Goal: Task Accomplishment & Management: Manage account settings

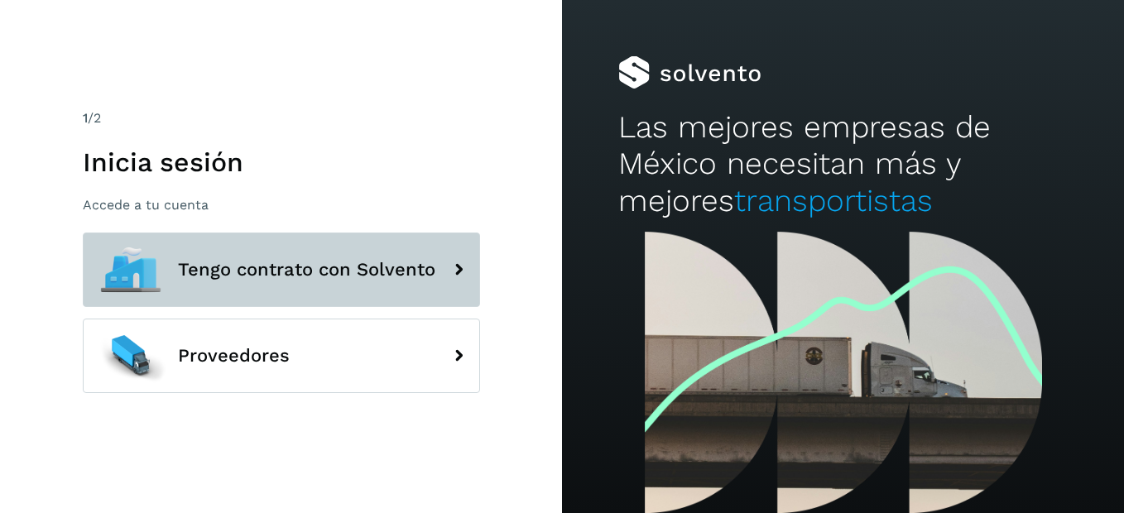
click at [305, 272] on span "Tengo contrato con Solvento" at bounding box center [306, 270] width 257 height 20
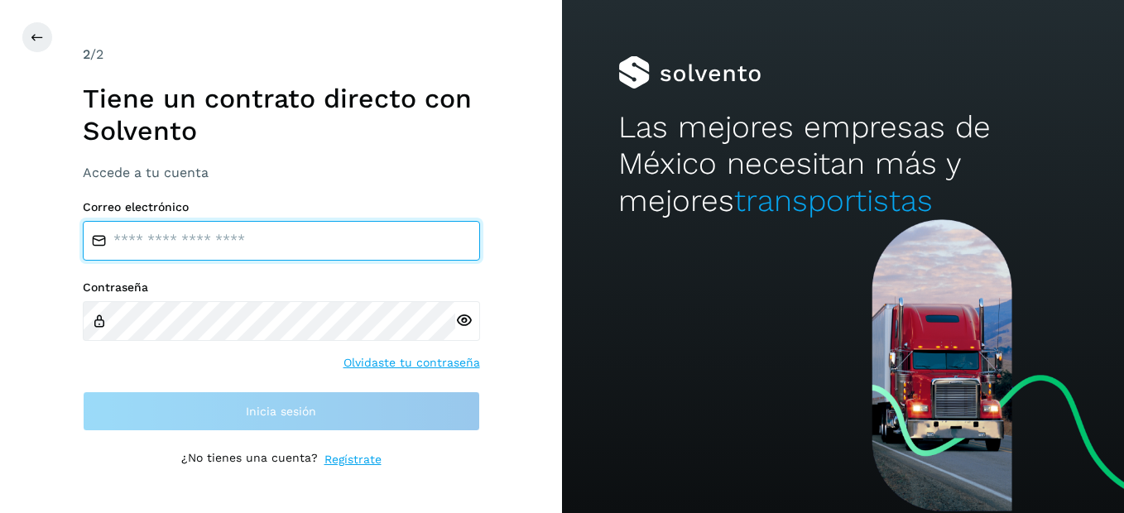
click at [328, 258] on input "email" at bounding box center [281, 241] width 397 height 40
type input "**********"
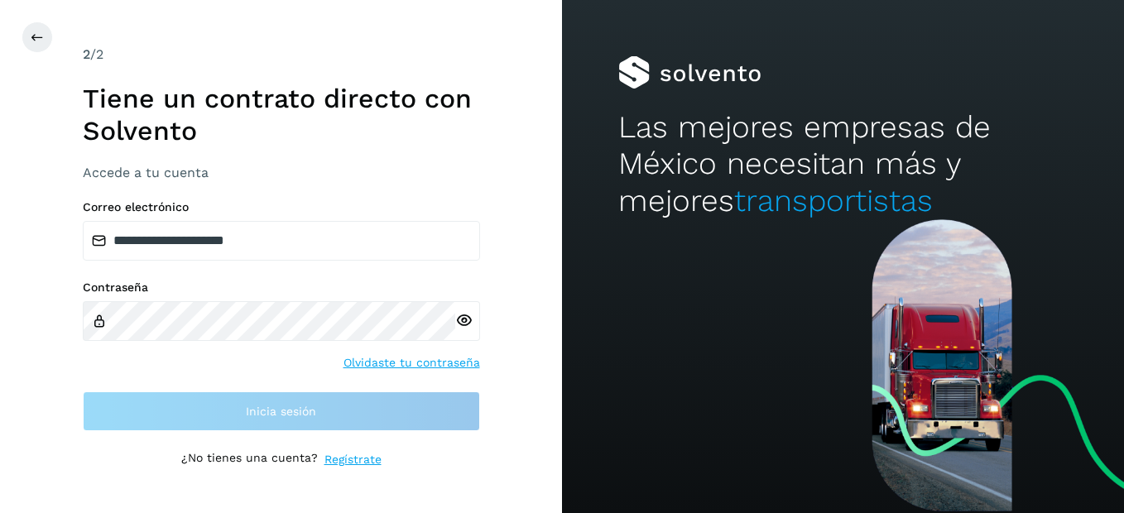
click at [234, 342] on div "Contraseña Olvidaste tu contraseña" at bounding box center [281, 326] width 397 height 91
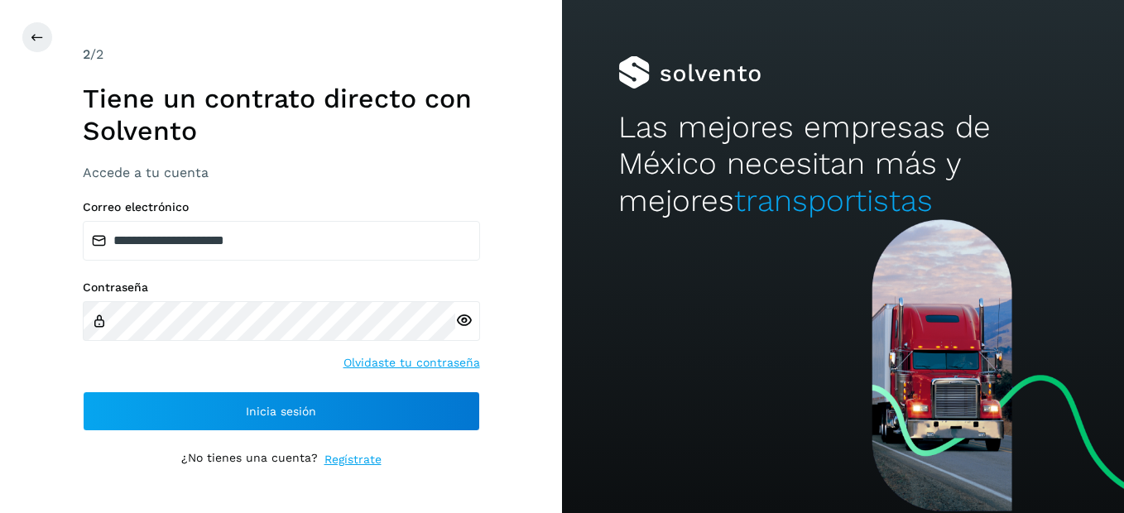
click at [468, 320] on icon at bounding box center [463, 320] width 17 height 17
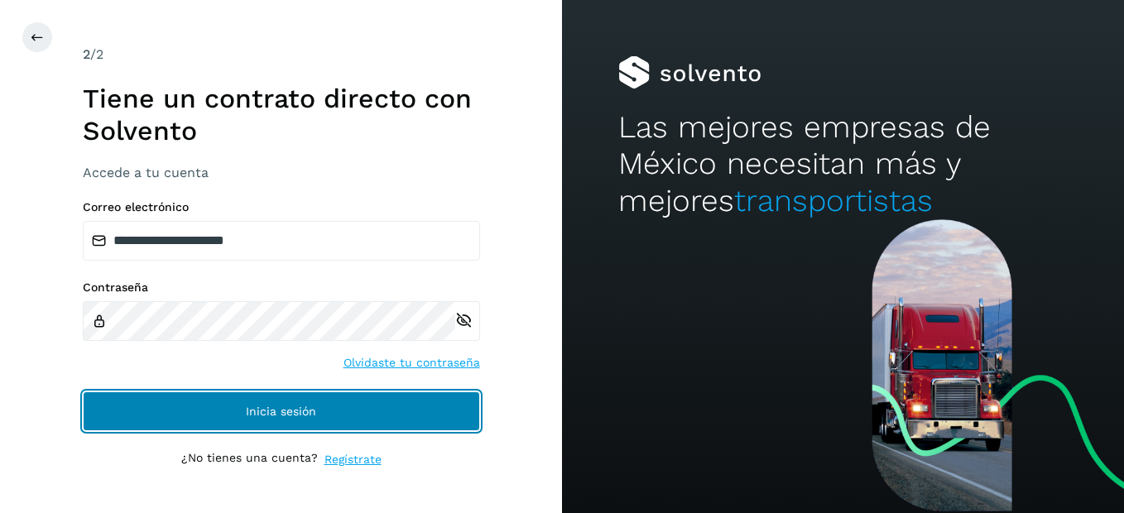
click at [410, 412] on button "Inicia sesión" at bounding box center [281, 411] width 397 height 40
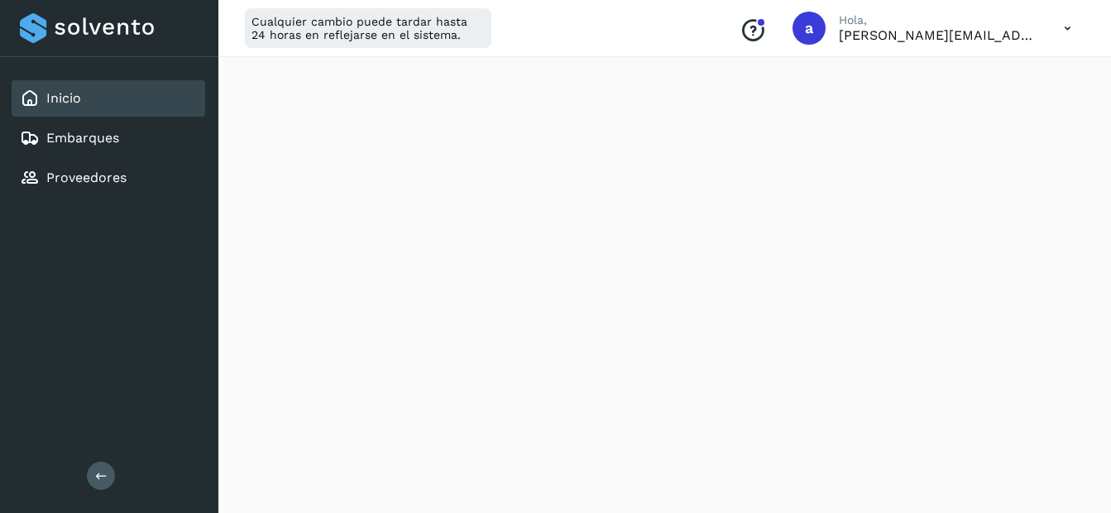
scroll to position [165, 0]
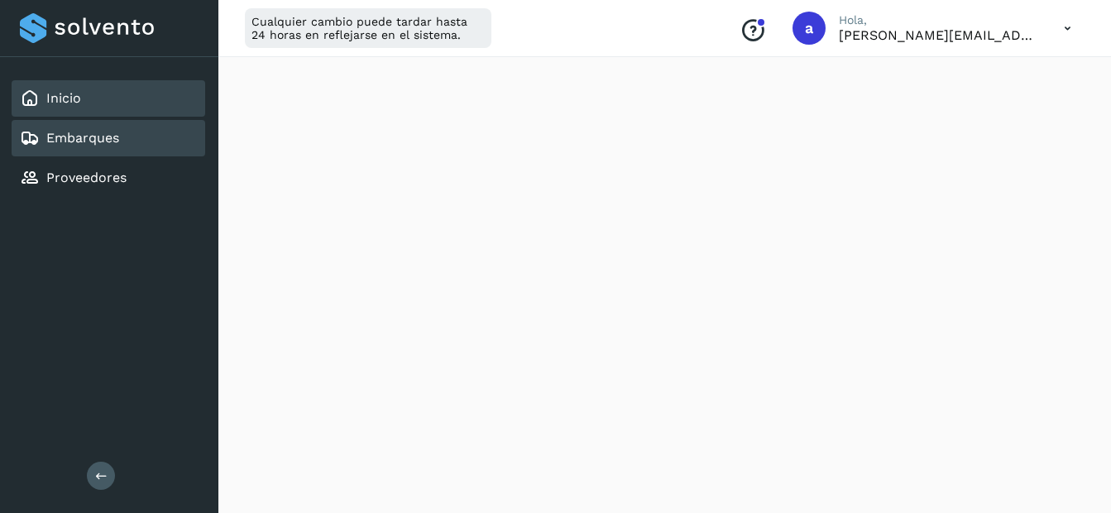
click at [76, 140] on link "Embarques" at bounding box center [82, 138] width 73 height 16
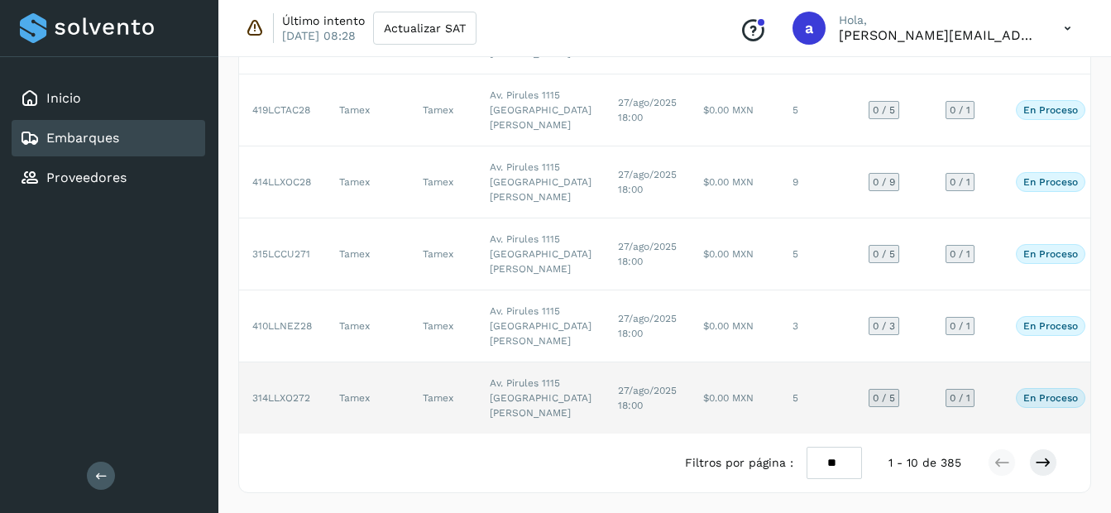
scroll to position [968, 0]
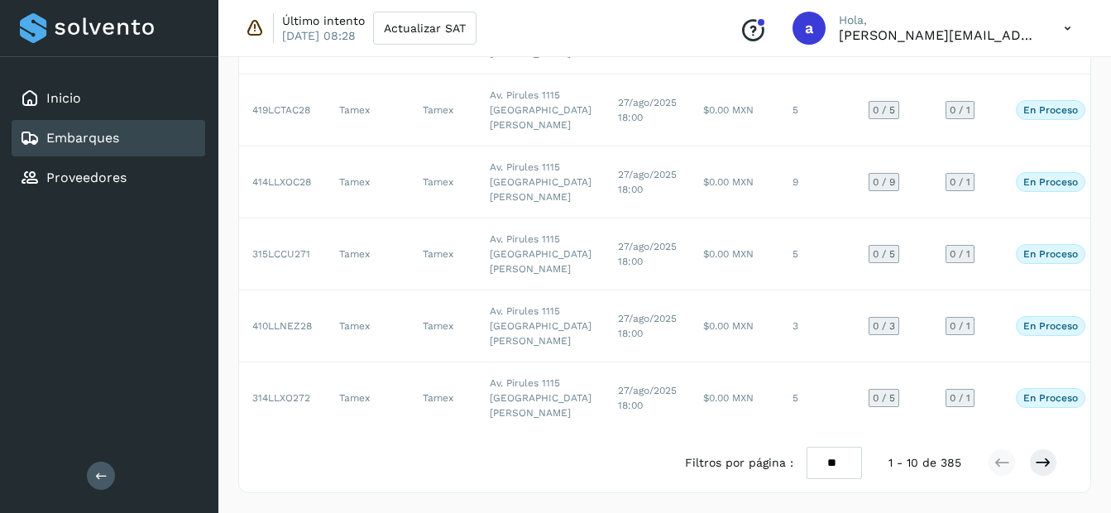
click at [843, 464] on select "** ** **" at bounding box center [834, 463] width 55 height 32
select select "**"
click at [807, 447] on select "** ** **" at bounding box center [834, 463] width 55 height 32
click at [1046, 466] on icon at bounding box center [1043, 462] width 17 height 17
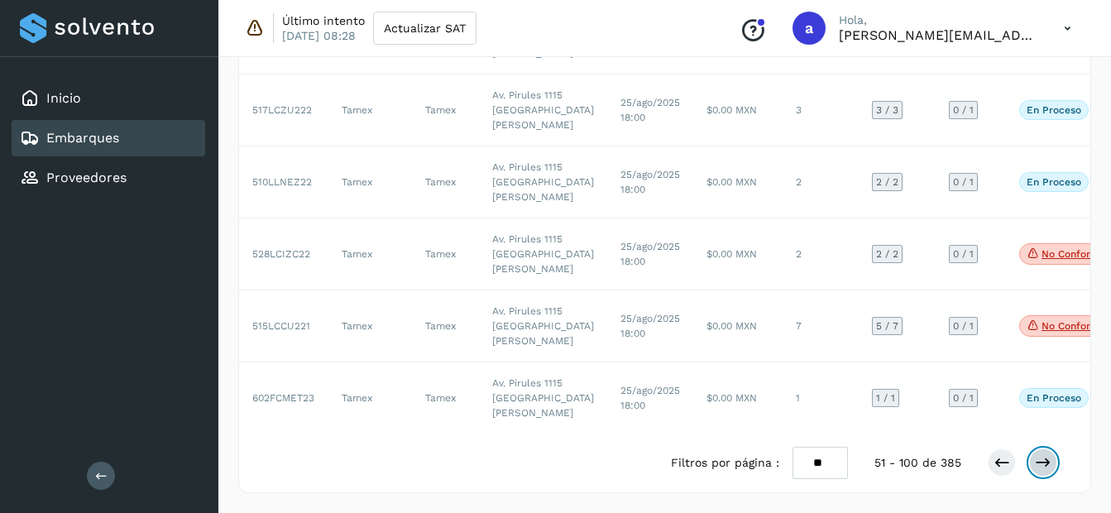
click at [1046, 466] on icon at bounding box center [1043, 462] width 17 height 17
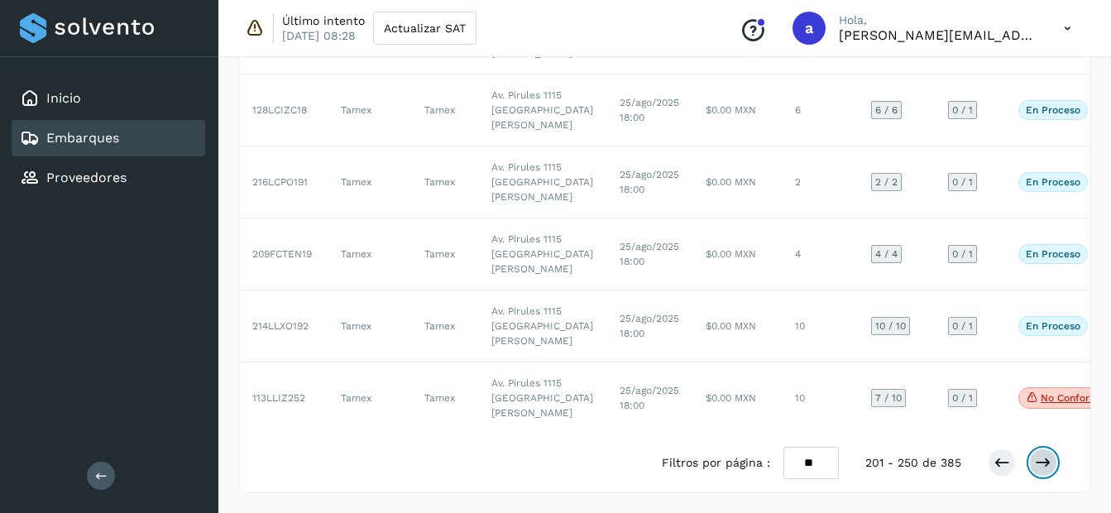
click at [1046, 466] on icon at bounding box center [1043, 462] width 17 height 17
click at [1004, 467] on icon at bounding box center [1002, 462] width 17 height 17
click at [1005, 464] on icon at bounding box center [1002, 462] width 17 height 17
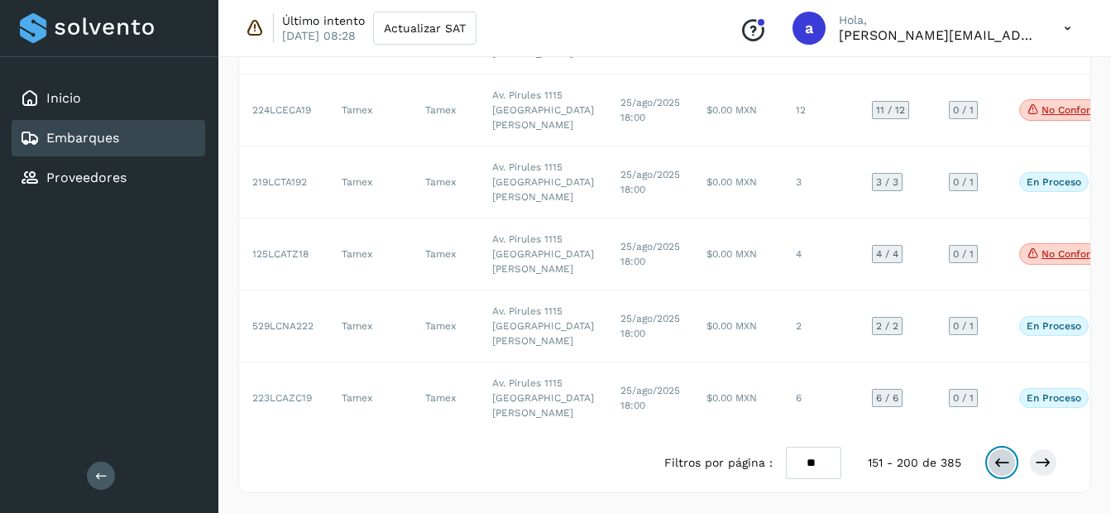
click at [995, 457] on icon at bounding box center [1002, 462] width 17 height 17
click at [1002, 464] on icon at bounding box center [1002, 462] width 17 height 17
click at [1005, 452] on button at bounding box center [1002, 462] width 28 height 28
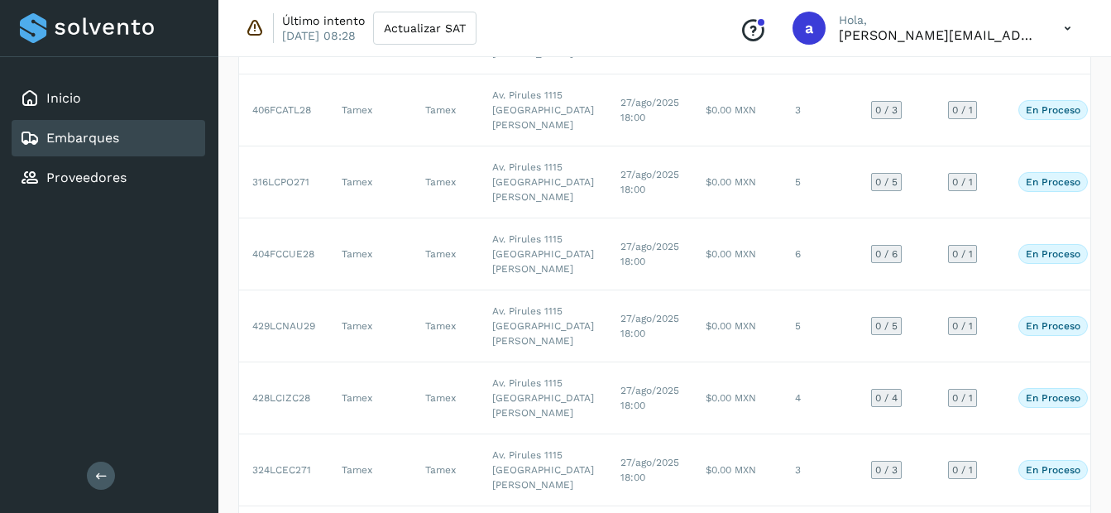
scroll to position [0, 0]
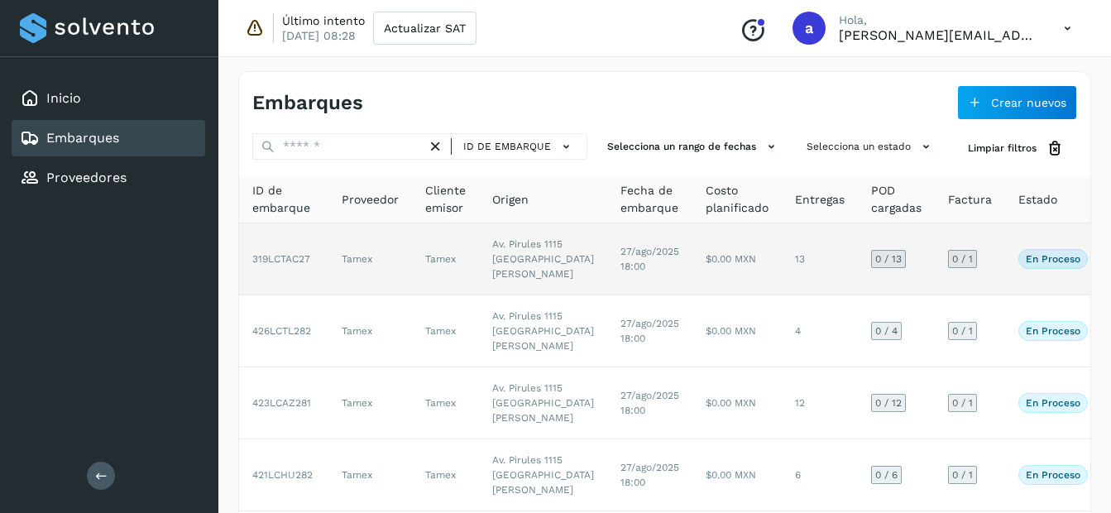
click at [468, 295] on td "Tamex" at bounding box center [445, 259] width 67 height 72
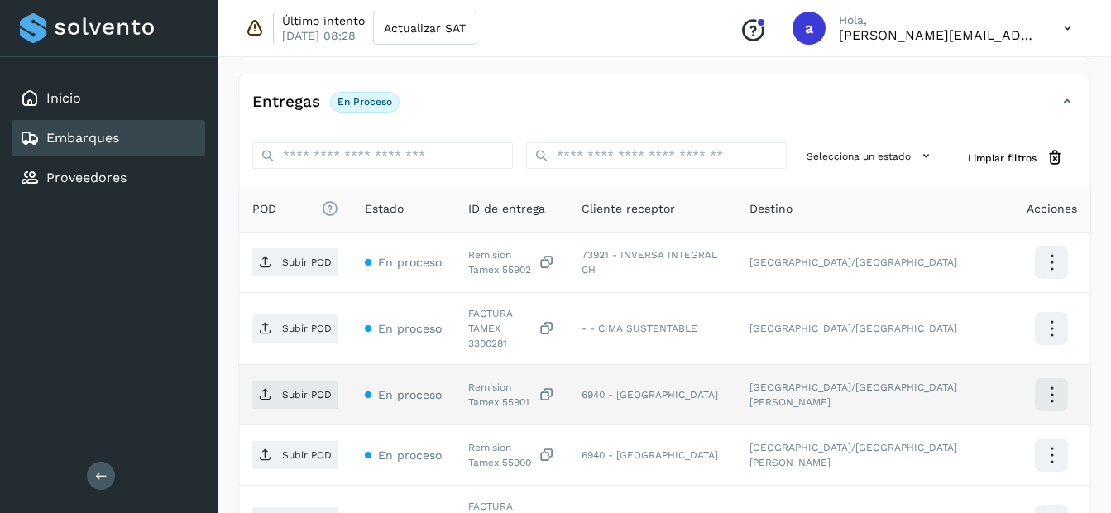
scroll to position [248, 0]
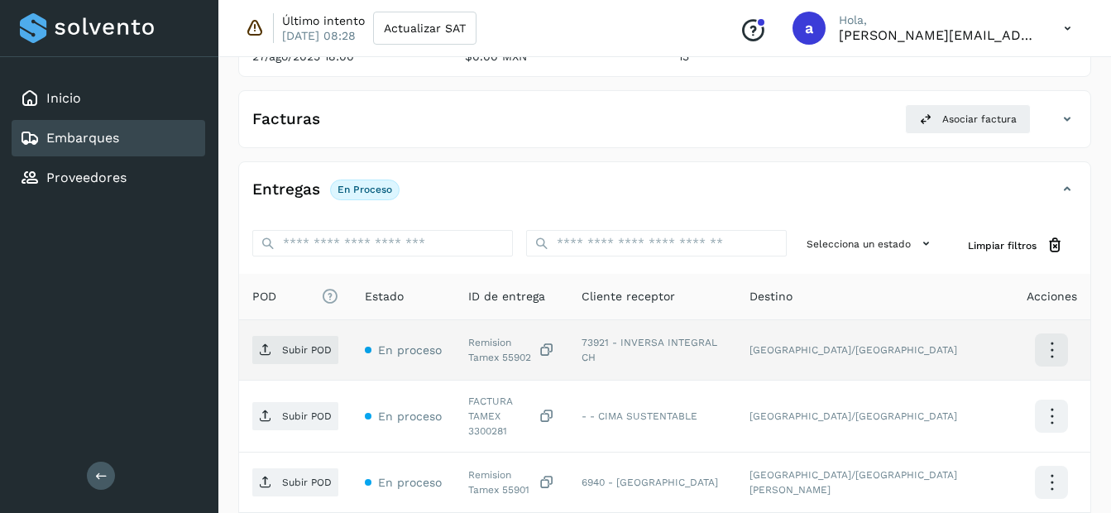
click at [485, 360] on div "Remision Tamex 55902" at bounding box center [511, 350] width 87 height 30
copy div "55902"
click at [285, 362] on span "Subir POD" at bounding box center [295, 350] width 86 height 26
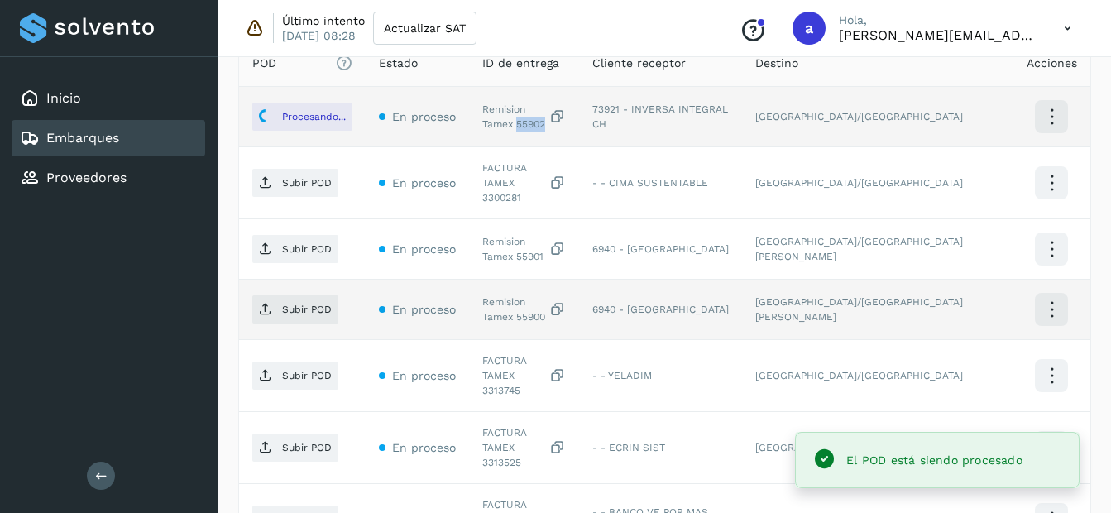
scroll to position [496, 0]
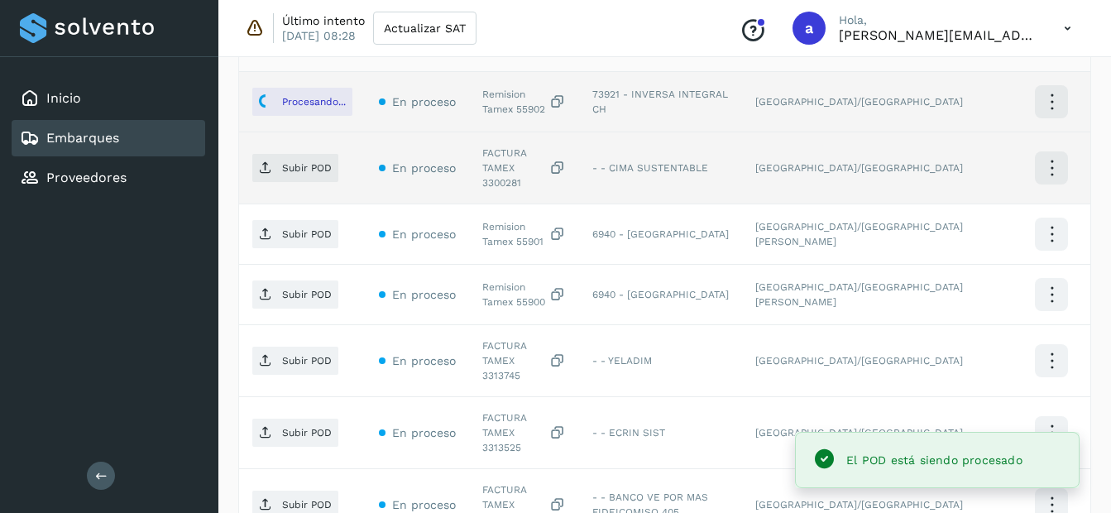
click at [511, 170] on div "FACTURA TAMEX 3300281" at bounding box center [524, 168] width 84 height 45
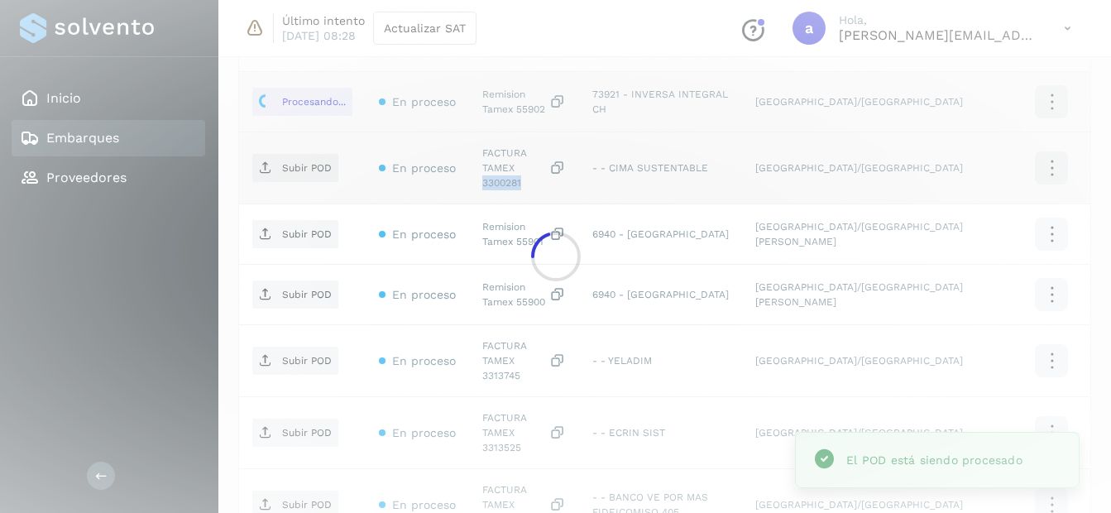
click at [511, 170] on main "Inicio Embarques Proveedores Salir Último intento [DATE] 08:28 Actualizar SAT C…" at bounding box center [555, 211] width 1111 height 1415
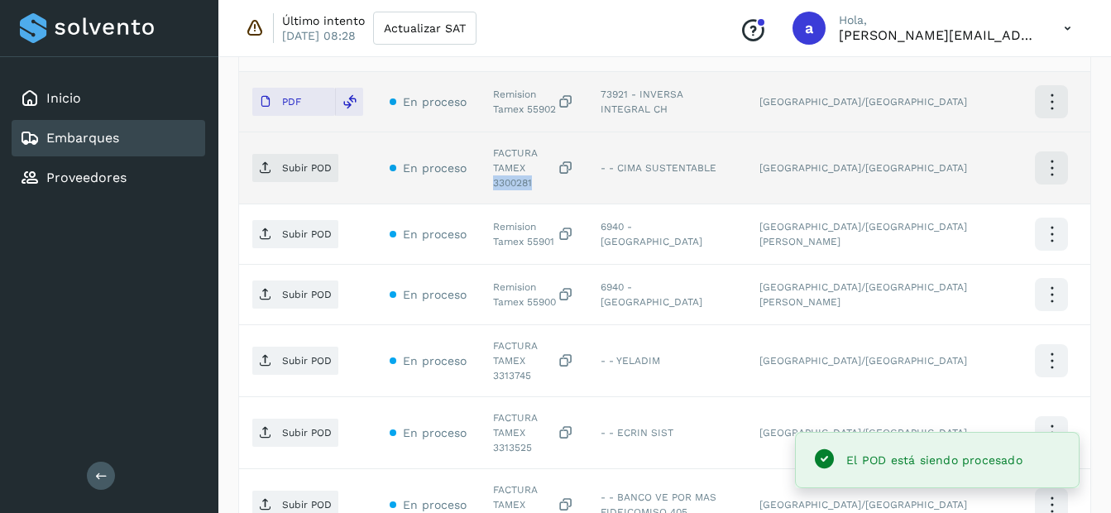
copy div "3300281"
click at [295, 175] on span "Subir POD" at bounding box center [295, 168] width 86 height 26
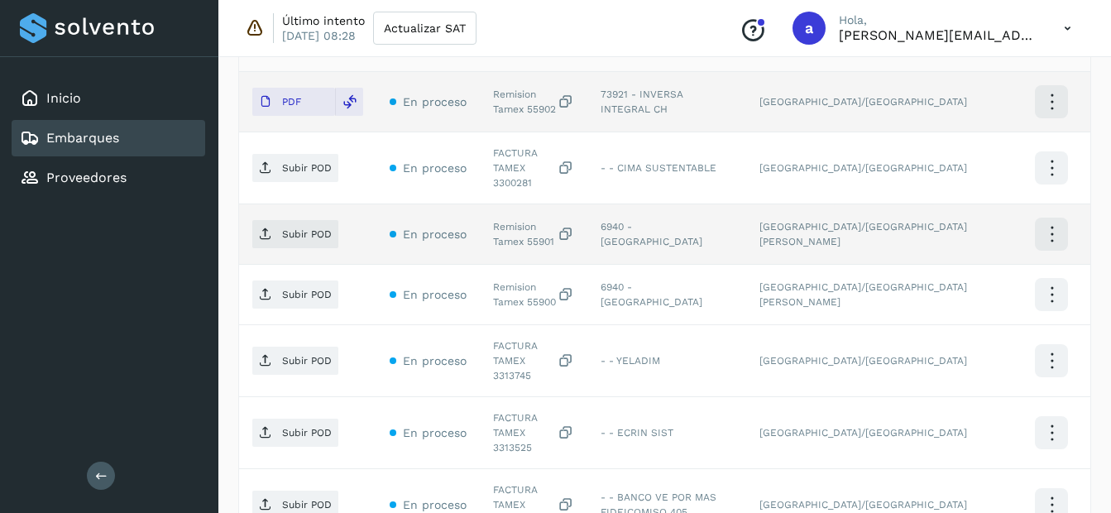
click at [512, 229] on div "Remision Tamex 55901" at bounding box center [533, 234] width 81 height 30
copy div "55901"
click at [294, 228] on p "Subir POD" at bounding box center [307, 234] width 50 height 12
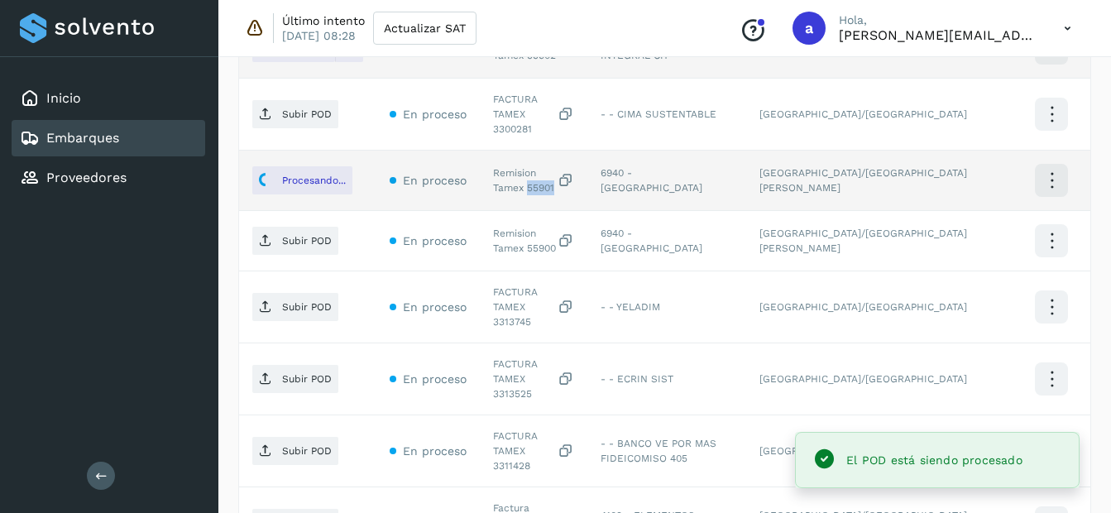
scroll to position [579, 0]
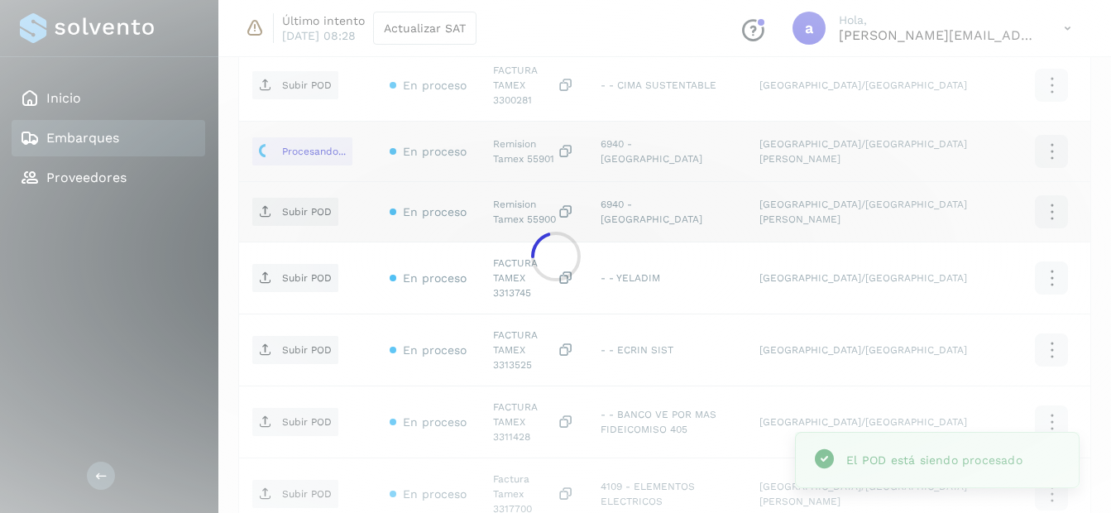
click at [506, 205] on div at bounding box center [555, 256] width 1111 height 513
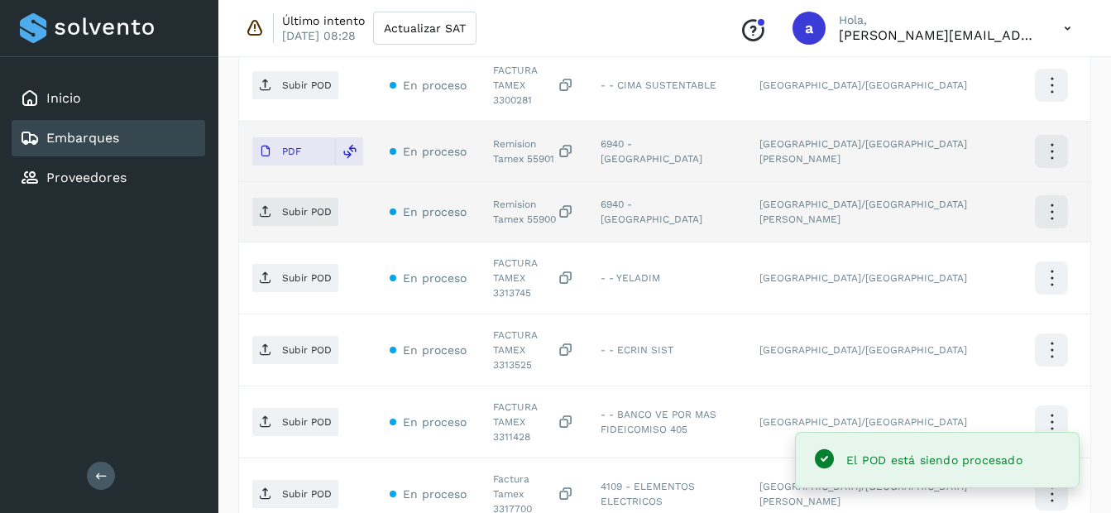
click at [509, 209] on div "Remision Tamex 55900" at bounding box center [533, 212] width 81 height 30
copy div "55900"
click at [309, 208] on span "Subir POD" at bounding box center [295, 212] width 86 height 26
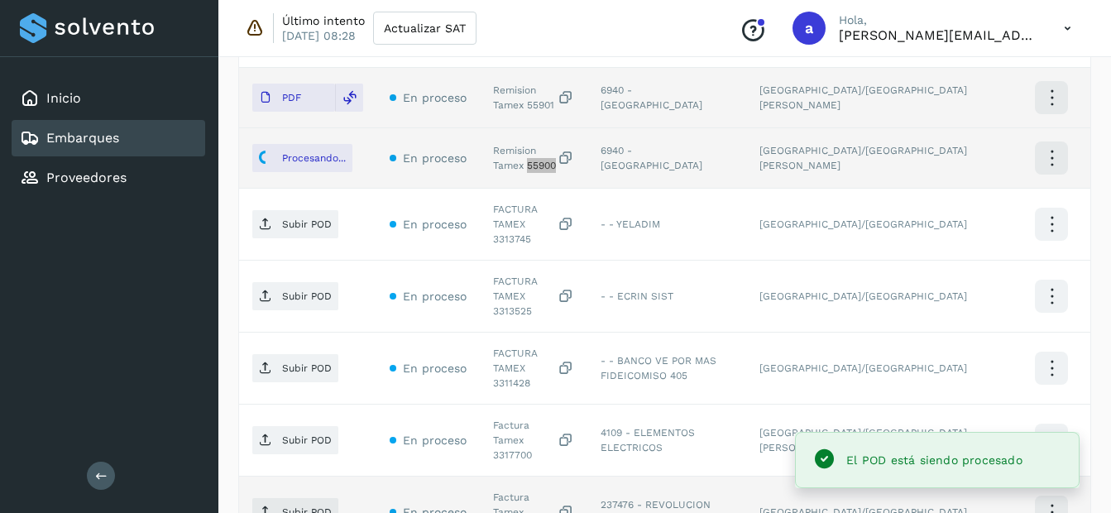
scroll to position [662, 0]
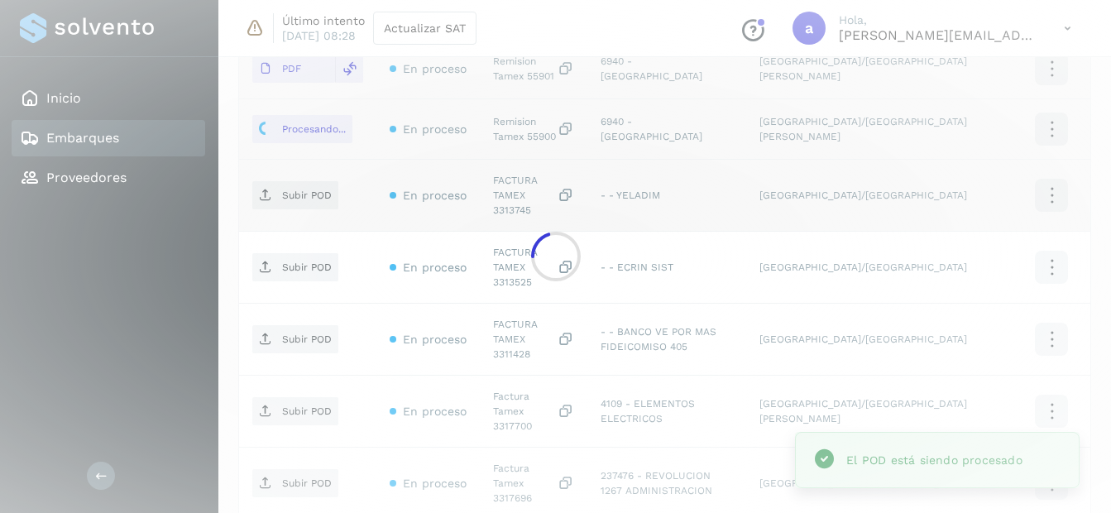
click at [510, 188] on div "FACTURA TAMEX 3313745" at bounding box center [533, 195] width 81 height 45
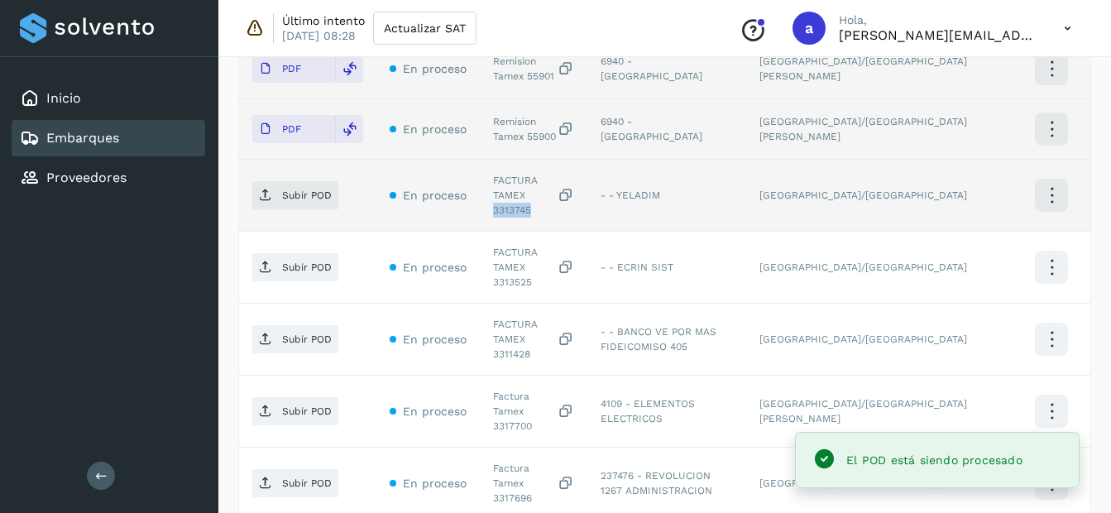
click at [510, 188] on div "FACTURA TAMEX 3313745" at bounding box center [533, 195] width 81 height 45
copy div "3313745"
click at [261, 189] on icon at bounding box center [265, 195] width 13 height 13
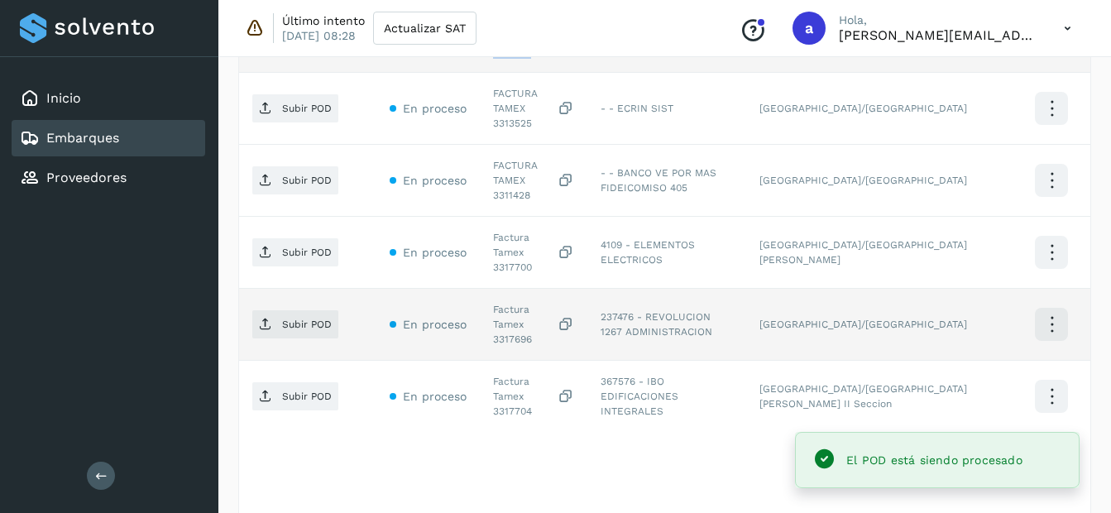
scroll to position [738, 0]
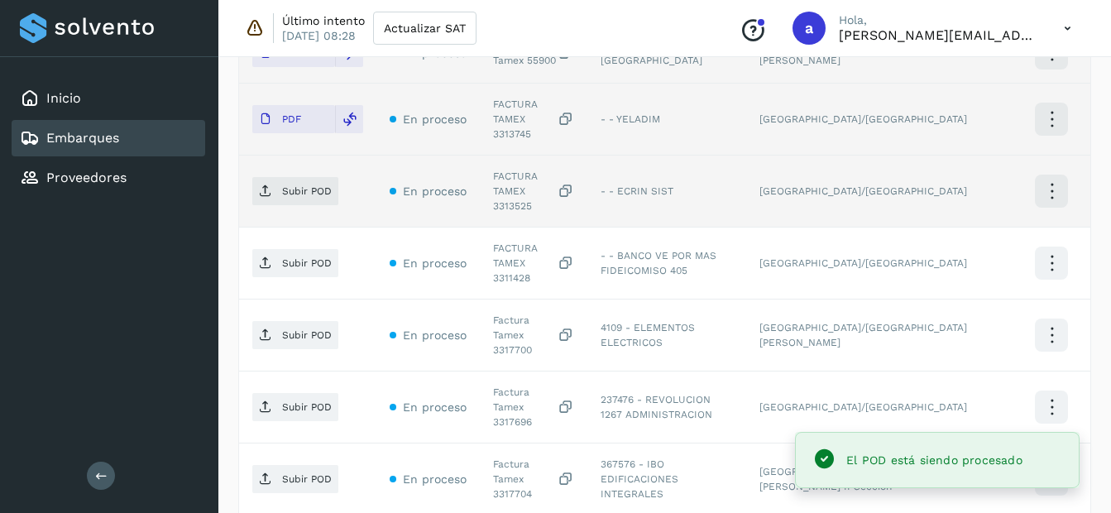
click at [521, 170] on div "FACTURA TAMEX 3313525" at bounding box center [533, 191] width 81 height 45
copy div "3313525"
click at [314, 178] on span "Subir POD" at bounding box center [295, 191] width 86 height 26
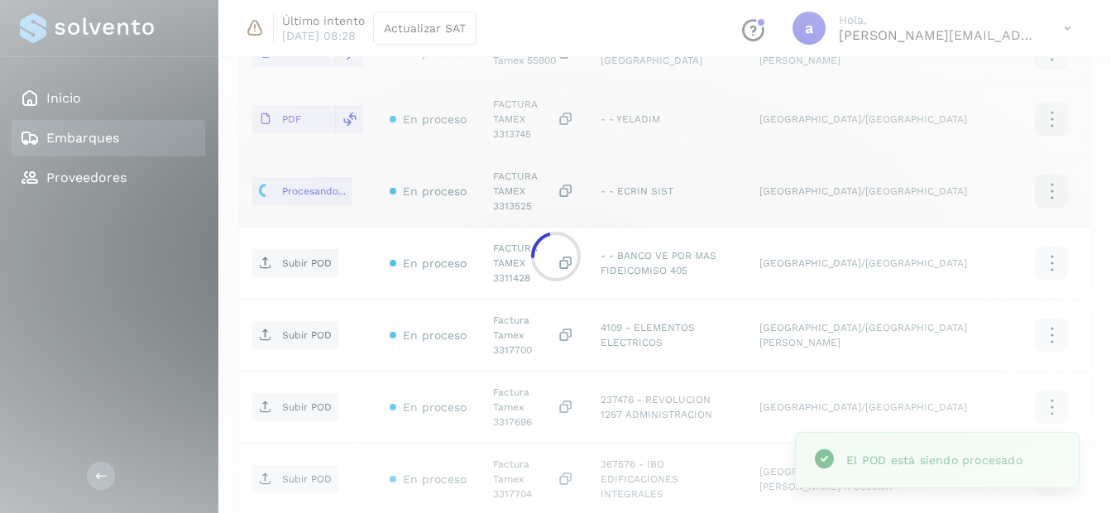
click at [521, 241] on div "FACTURA TAMEX 3311428" at bounding box center [533, 263] width 81 height 45
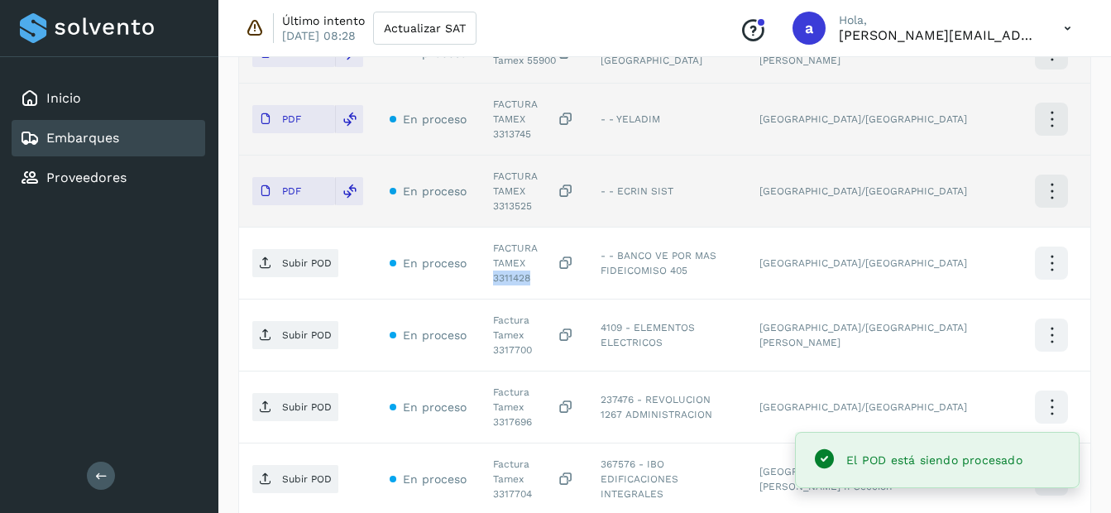
click at [521, 241] on div "FACTURA TAMEX 3311428" at bounding box center [533, 263] width 81 height 45
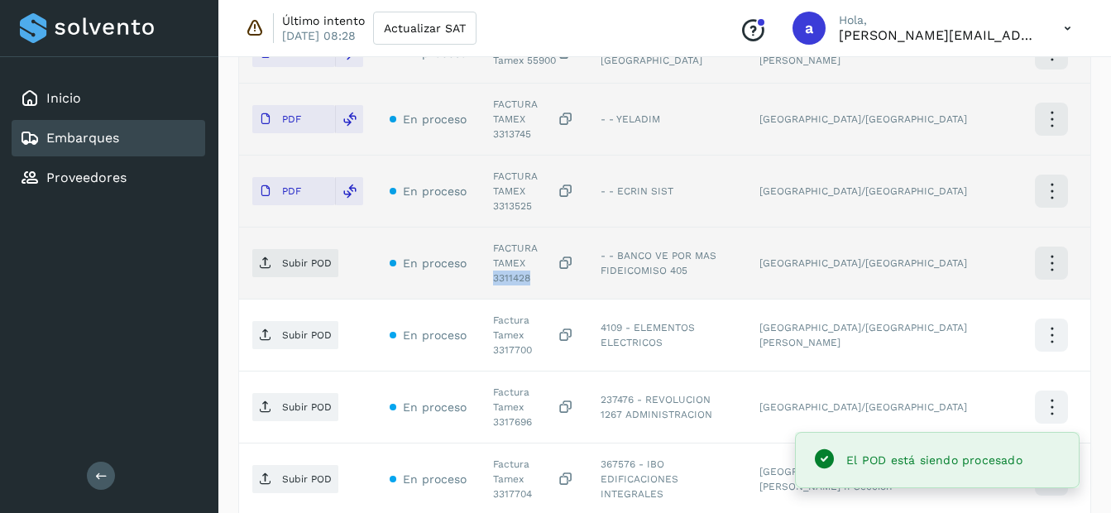
copy div "3311428"
click at [314, 257] on p "Subir POD" at bounding box center [307, 263] width 50 height 12
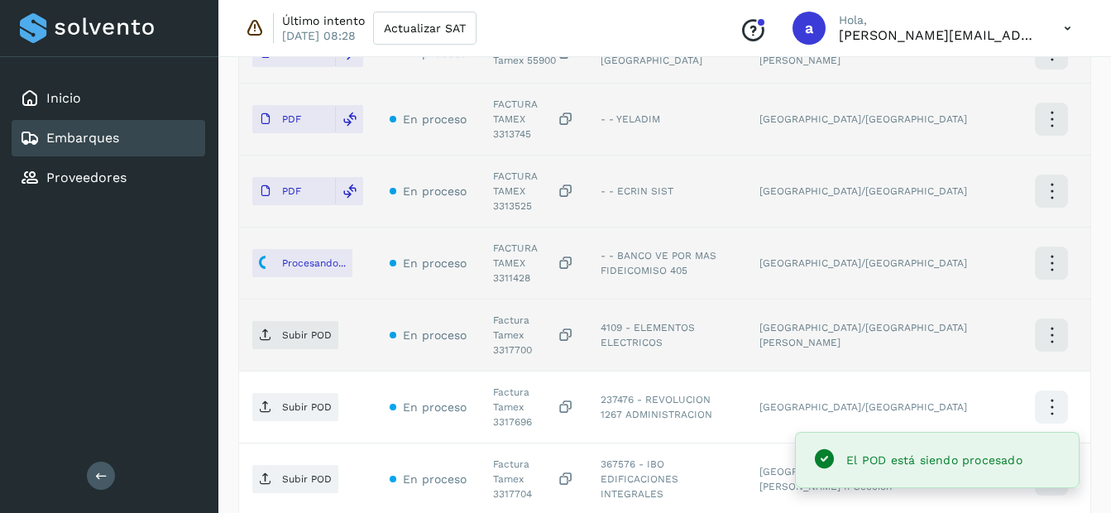
click at [516, 313] on div "Factura Tamex 3317700" at bounding box center [533, 335] width 81 height 45
copy div "3317700"
click at [300, 329] on p "Subir POD" at bounding box center [307, 335] width 50 height 12
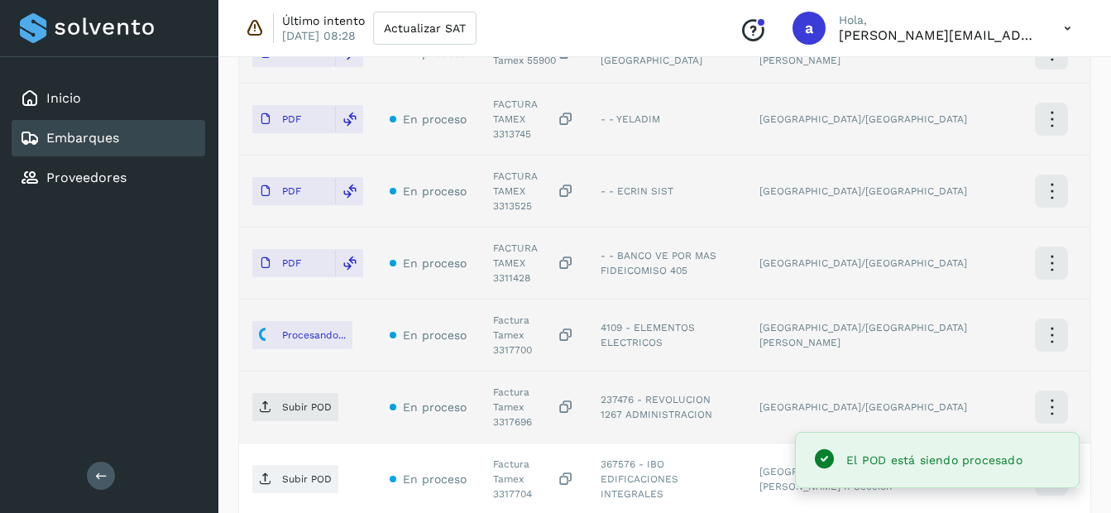
click at [521, 385] on div "Factura Tamex 3317696" at bounding box center [533, 407] width 81 height 45
copy div "3317696"
click at [281, 394] on span "Subir POD" at bounding box center [295, 407] width 86 height 26
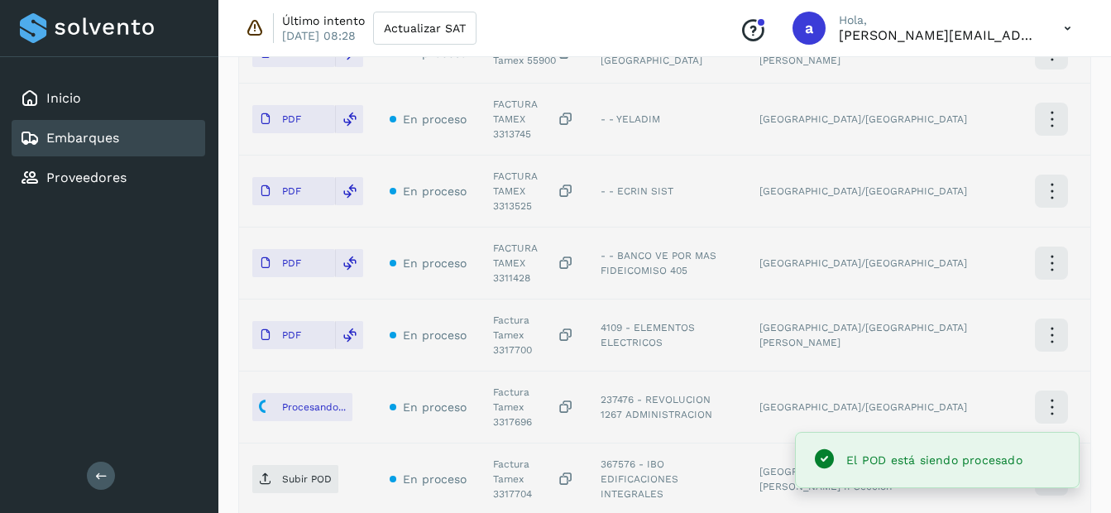
click at [519, 457] on div "Factura Tamex 3317704" at bounding box center [533, 479] width 81 height 45
copy div "3317704"
click at [287, 466] on span "Subir POD" at bounding box center [295, 479] width 86 height 26
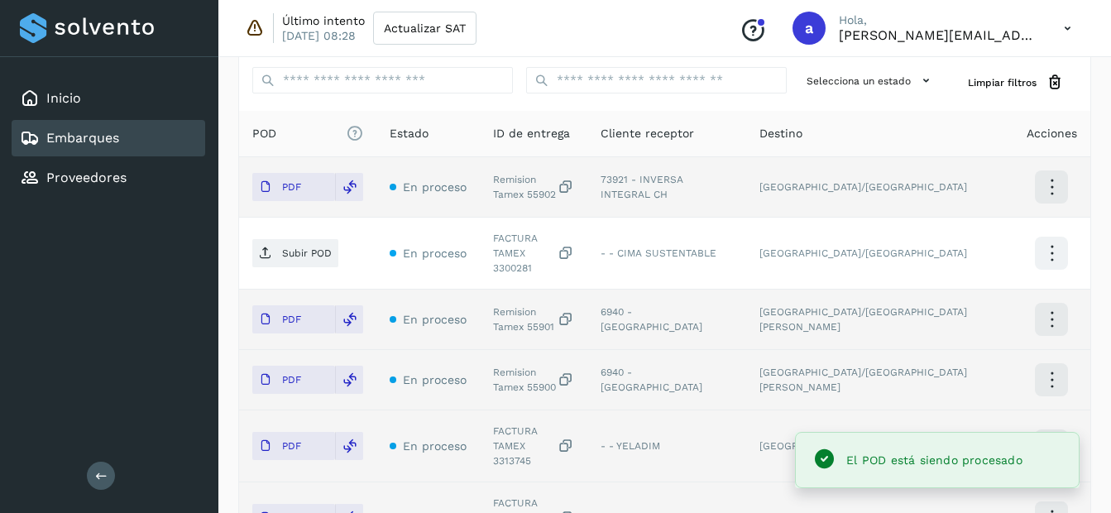
scroll to position [414, 0]
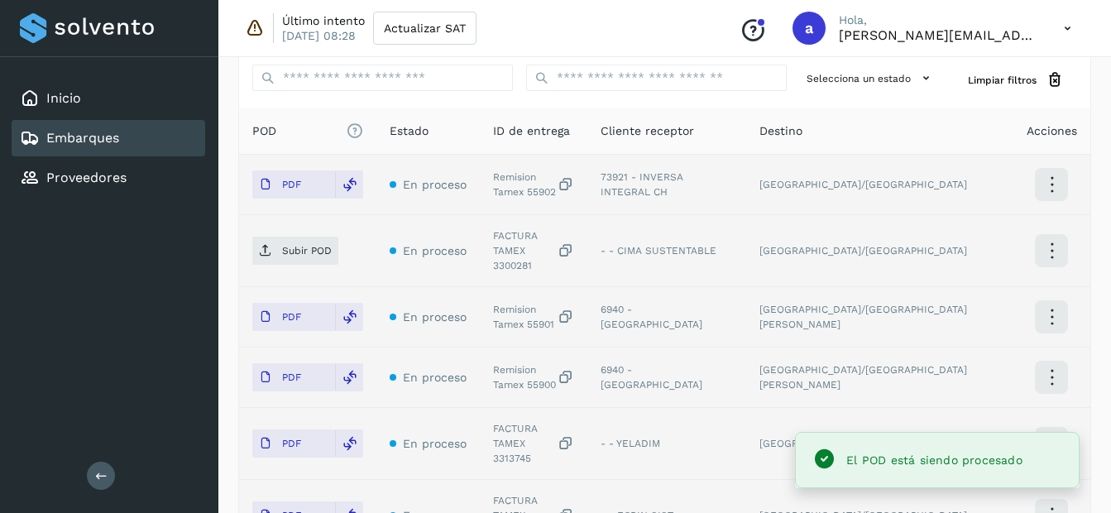
click at [501, 255] on div "FACTURA TAMEX 3300281" at bounding box center [533, 250] width 81 height 45
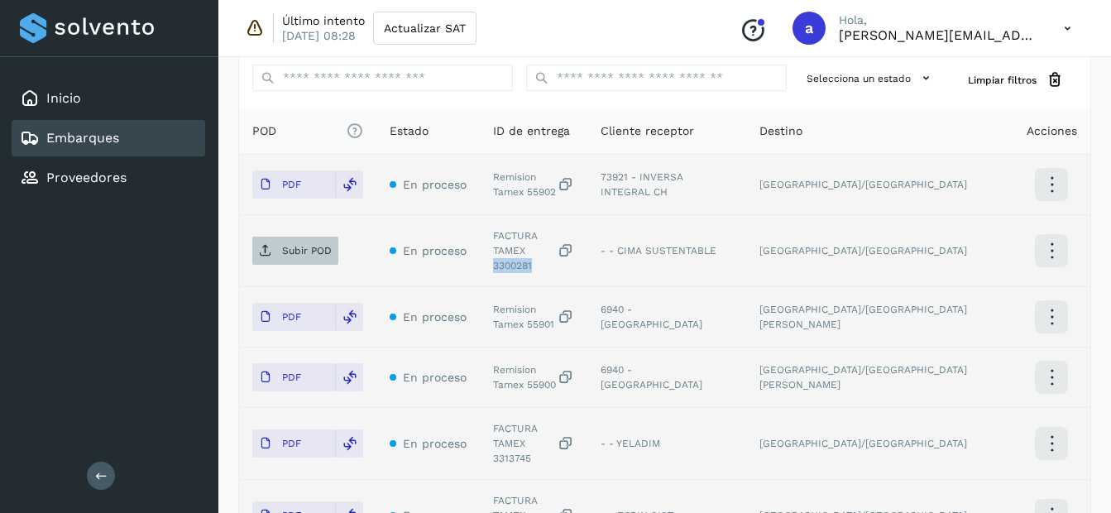
click at [324, 253] on span "Subir POD" at bounding box center [295, 250] width 86 height 26
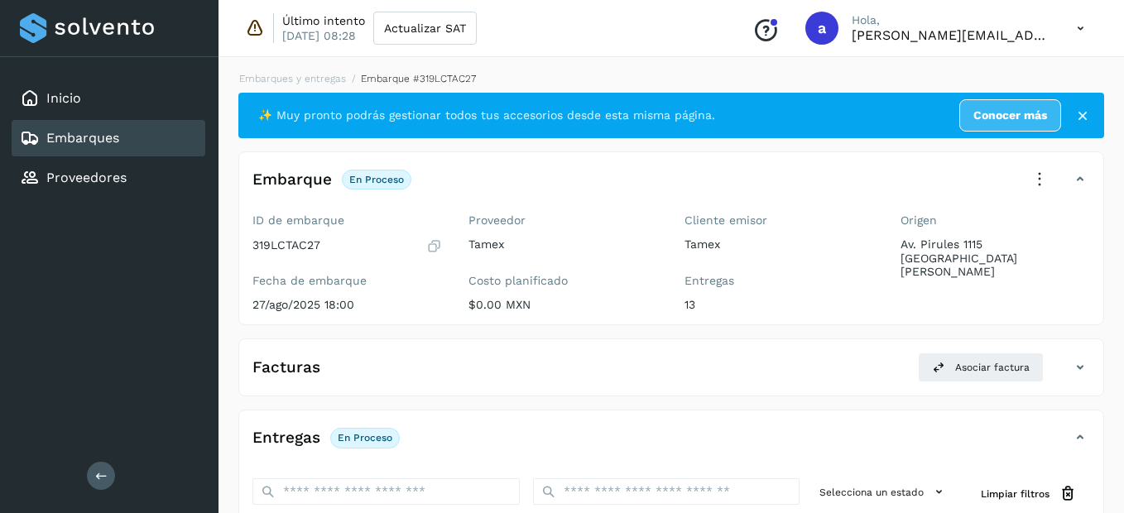
select select "**"
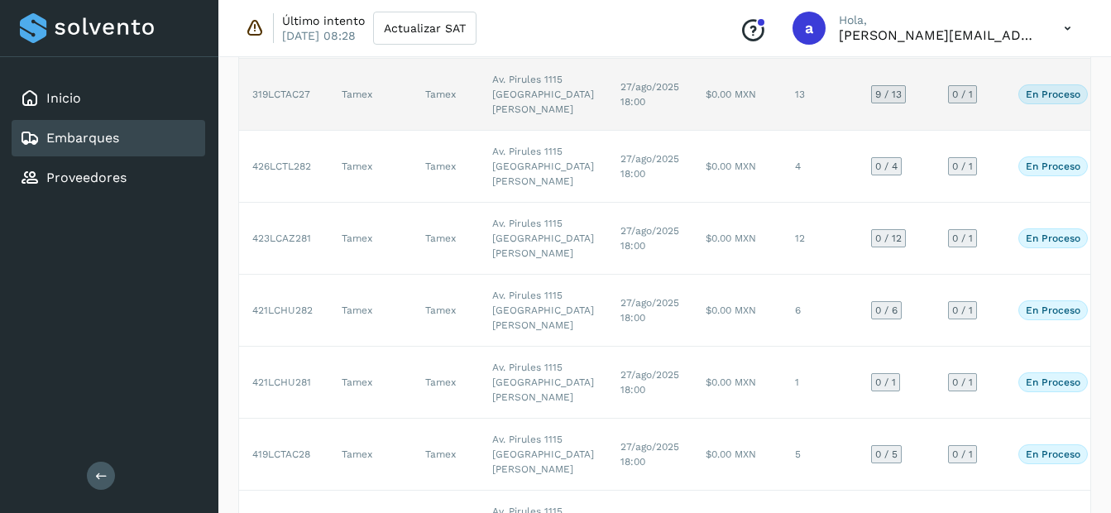
scroll to position [83, 0]
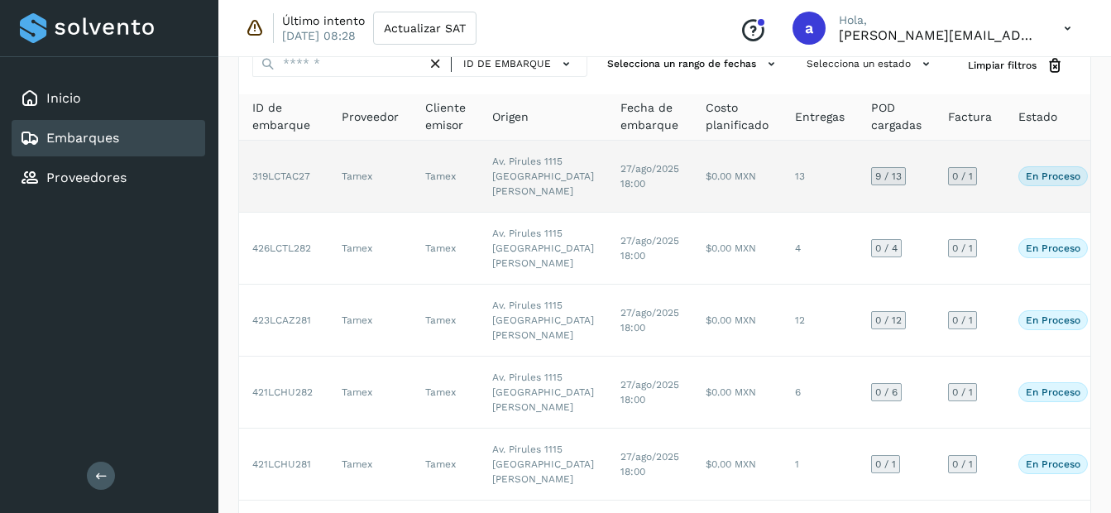
click at [525, 213] on td "Av. Pirules 1115 [GEOGRAPHIC_DATA][PERSON_NAME]" at bounding box center [543, 177] width 128 height 72
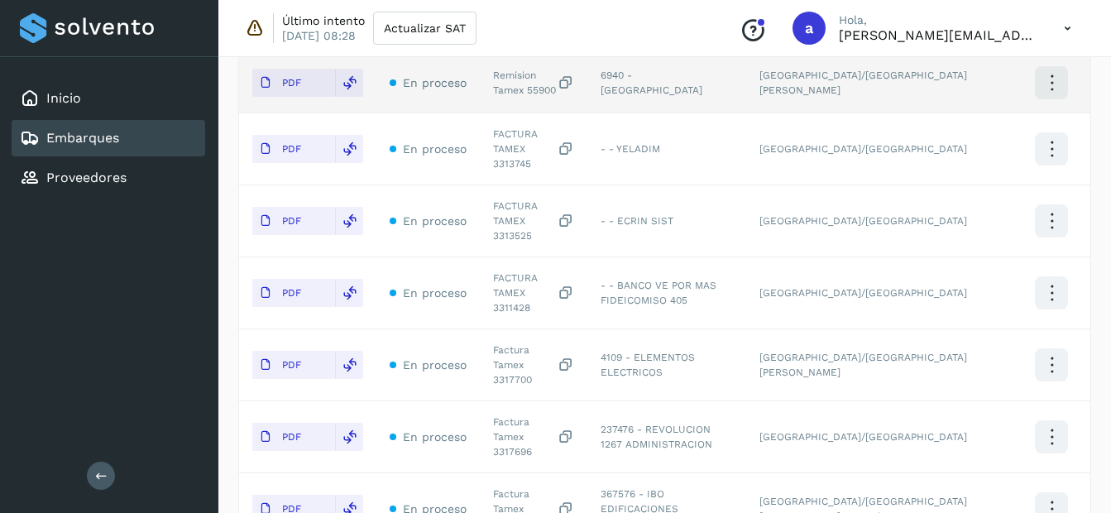
scroll to position [821, 0]
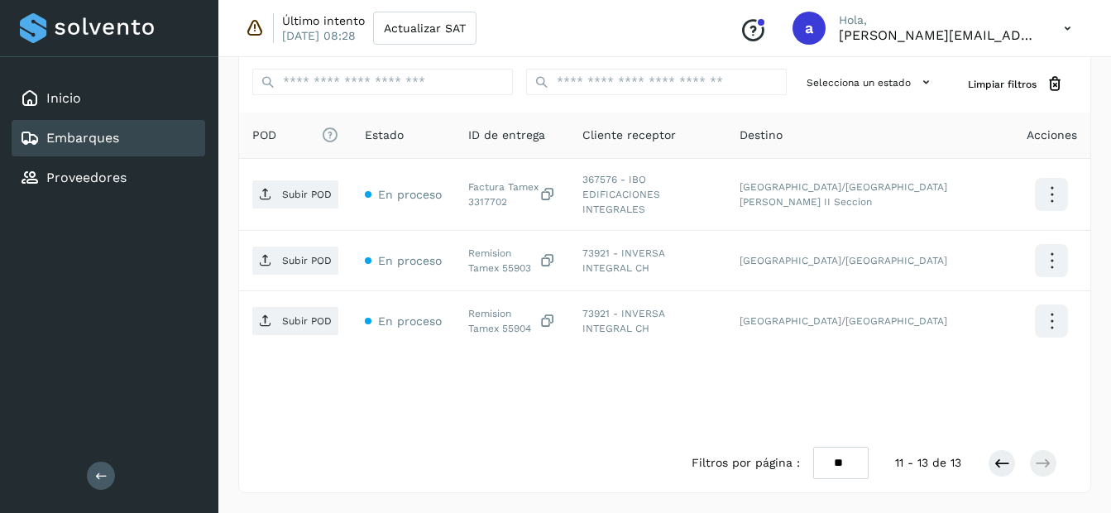
scroll to position [398, 0]
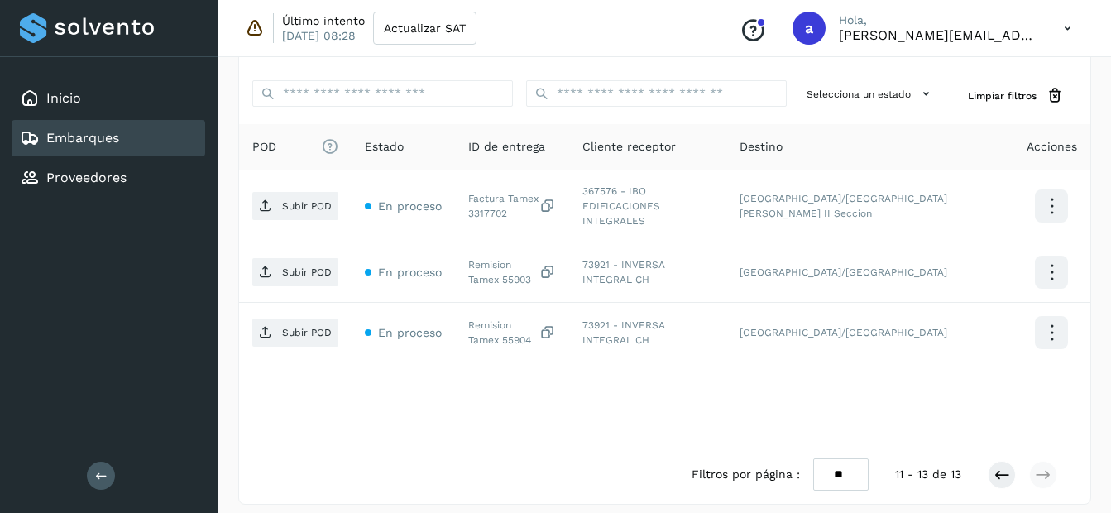
click at [834, 468] on select "** ** **" at bounding box center [840, 474] width 55 height 32
select select "**"
click at [819, 458] on select "** ** **" at bounding box center [840, 474] width 55 height 32
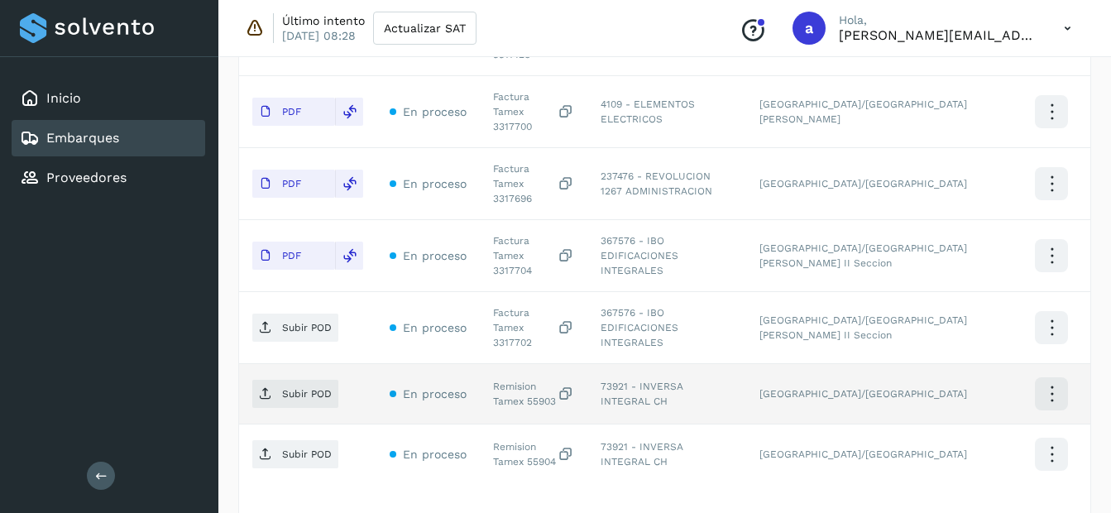
scroll to position [1002, 0]
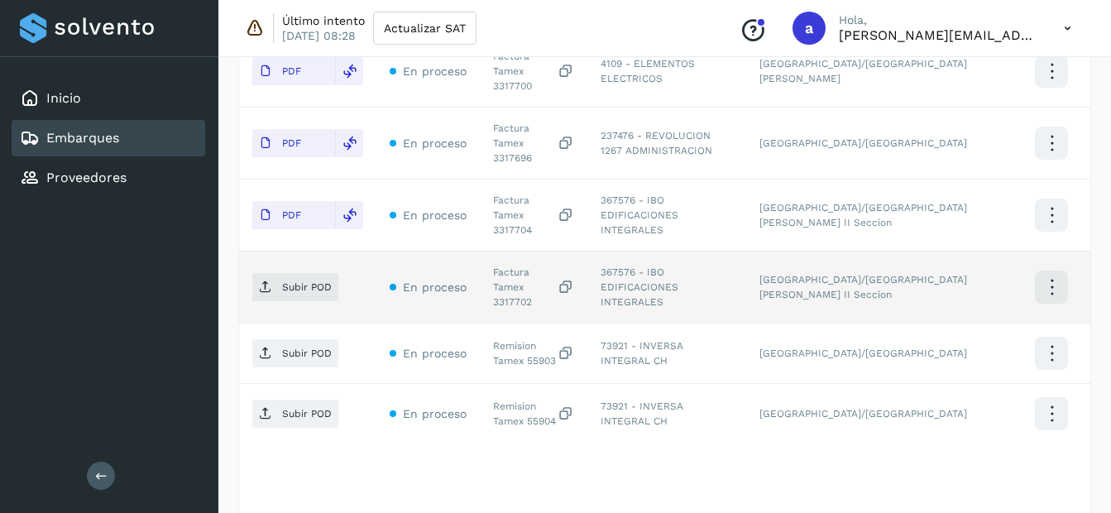
click at [514, 265] on div "Factura Tamex 3317702" at bounding box center [533, 287] width 81 height 45
click at [319, 281] on p "Subir POD" at bounding box center [307, 287] width 50 height 12
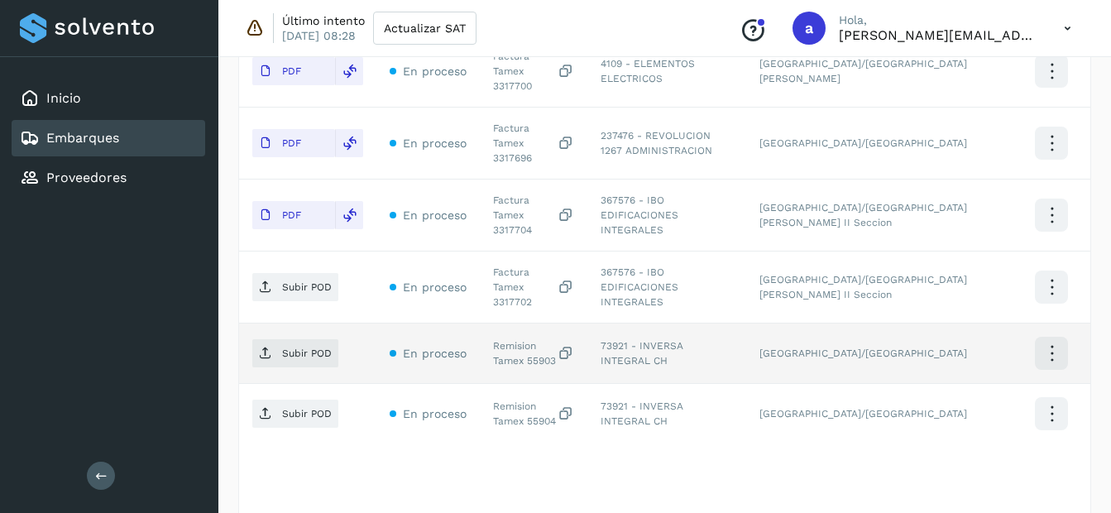
click at [515, 338] on div "Remision Tamex 55903" at bounding box center [533, 353] width 81 height 30
click at [309, 340] on span "Subir POD" at bounding box center [295, 353] width 86 height 26
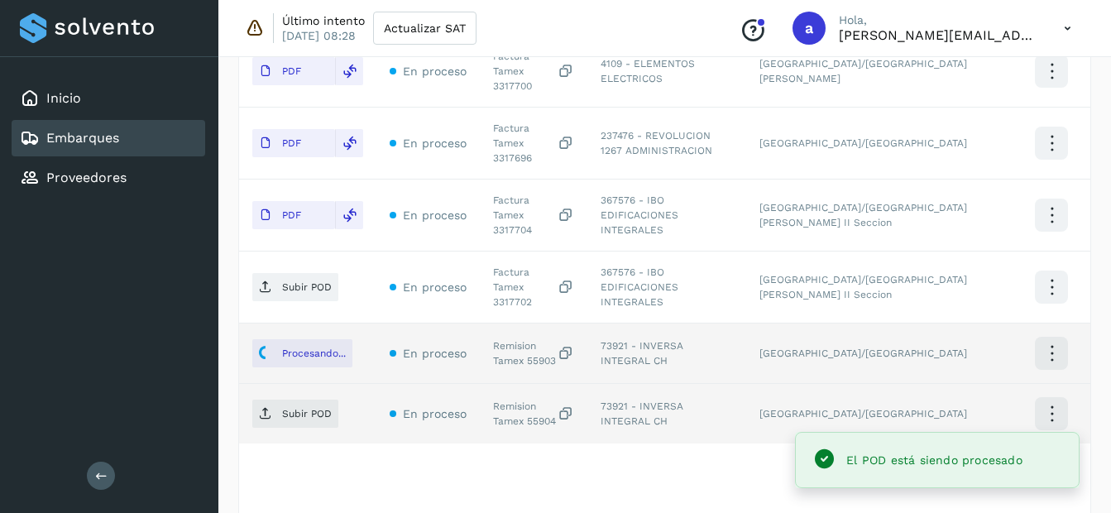
click at [503, 399] on div "Remision Tamex 55904" at bounding box center [533, 414] width 81 height 30
click at [312, 408] on p "Subir POD" at bounding box center [307, 414] width 50 height 12
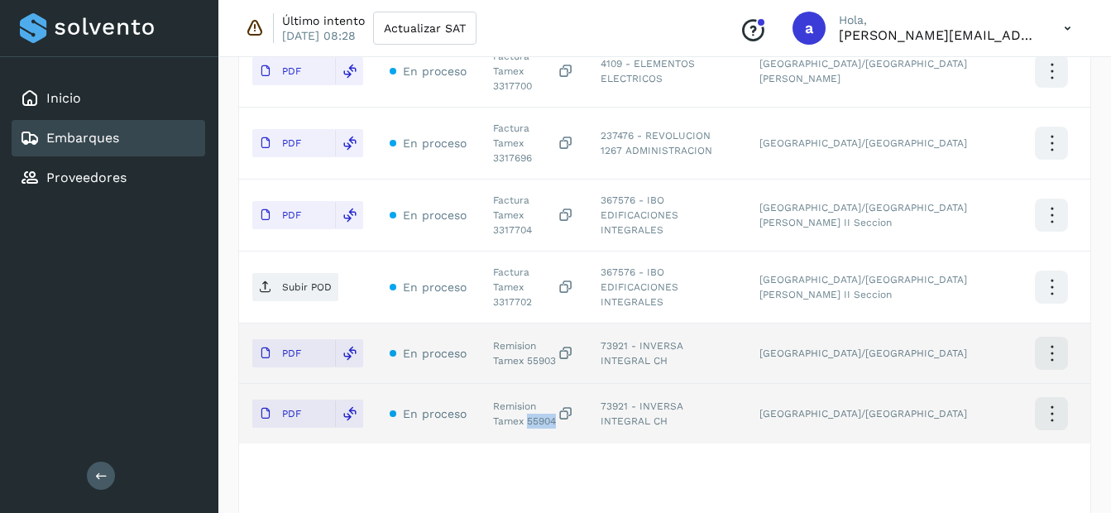
select select "**"
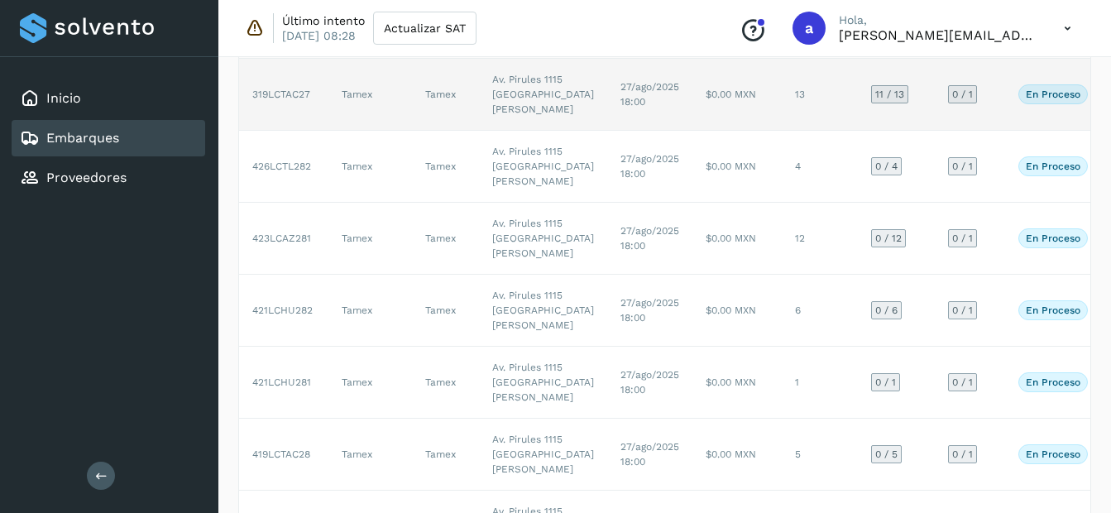
scroll to position [165, 0]
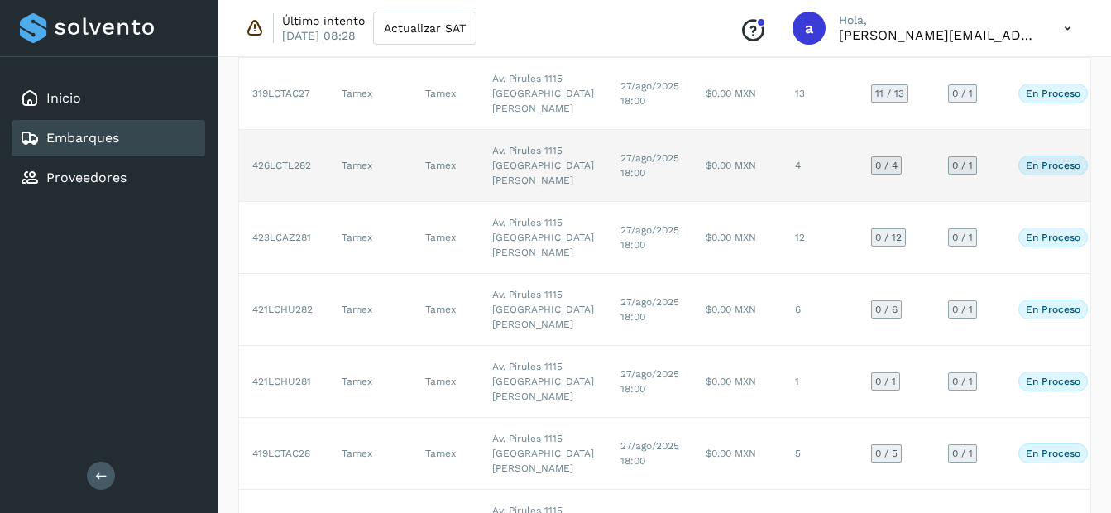
click at [693, 202] on td "$0.00 MXN" at bounding box center [737, 166] width 89 height 72
select select "**"
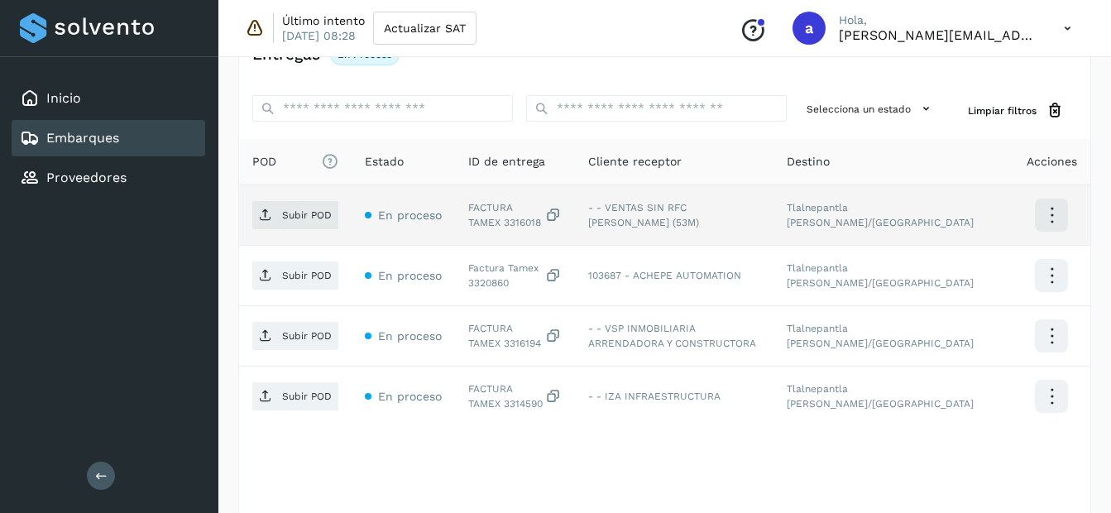
scroll to position [414, 0]
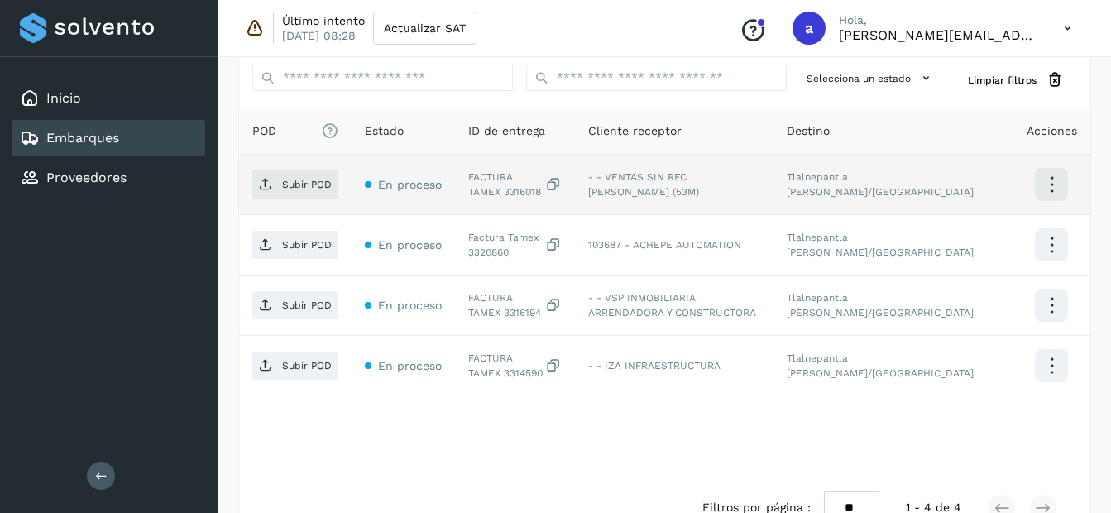
click at [486, 189] on div "FACTURA TAMEX 3316018" at bounding box center [515, 185] width 94 height 30
click at [316, 182] on p "Subir POD" at bounding box center [307, 185] width 50 height 12
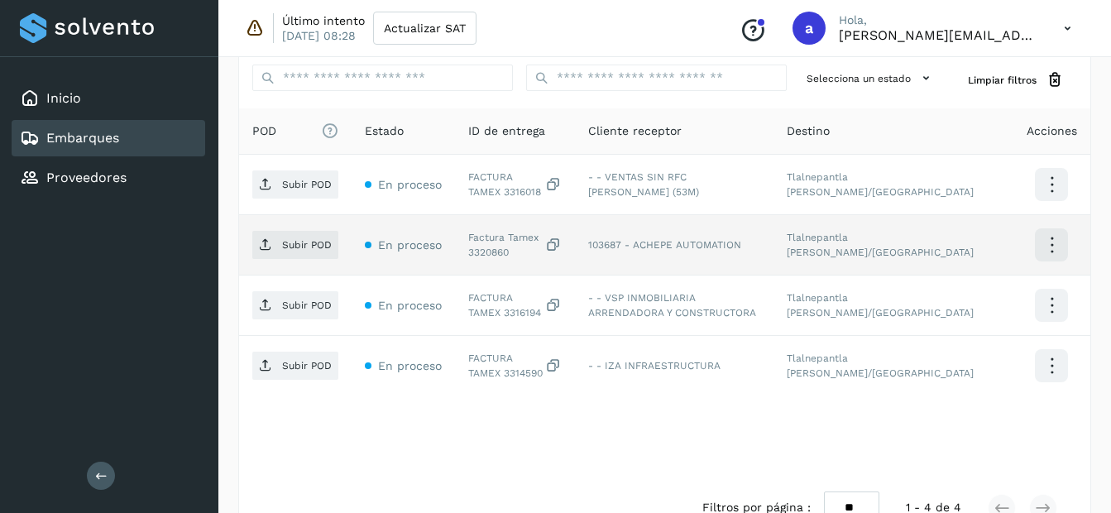
click at [478, 258] on div "Factura Tamex 3320860" at bounding box center [515, 245] width 94 height 30
click at [311, 252] on span "Subir POD" at bounding box center [295, 245] width 86 height 26
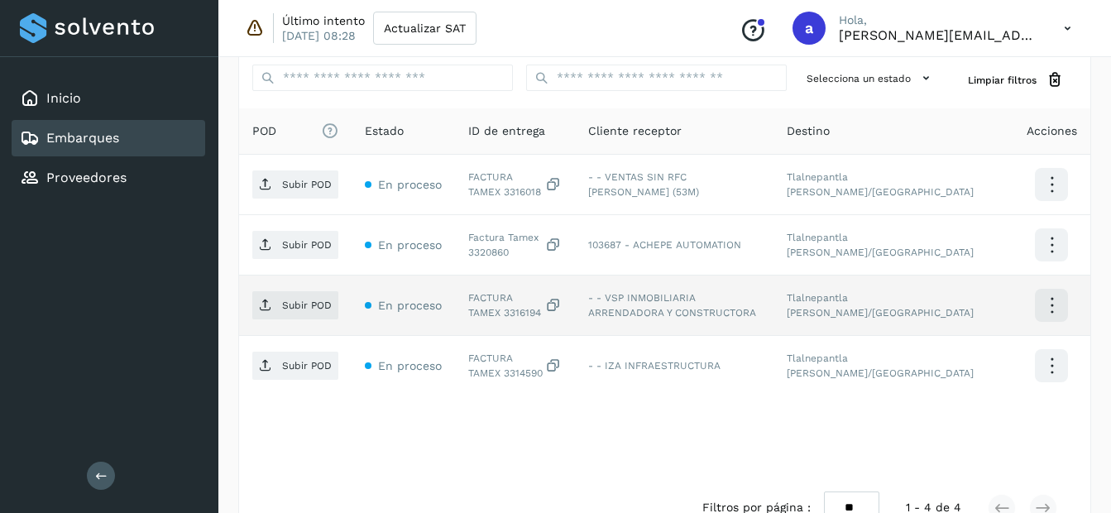
click at [496, 315] on div "FACTURA TAMEX 3316194" at bounding box center [515, 305] width 94 height 30
click at [285, 312] on span "Subir POD" at bounding box center [295, 305] width 86 height 26
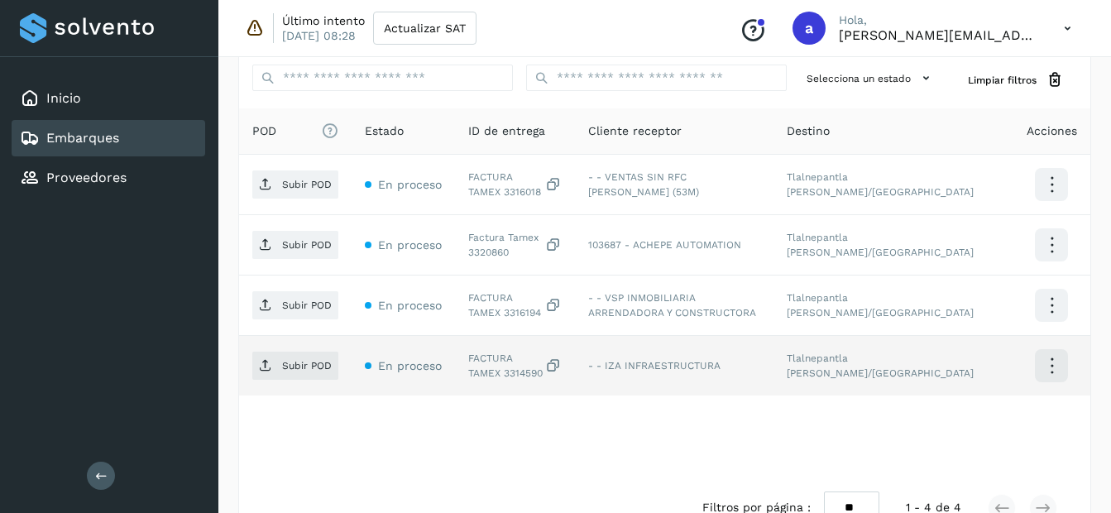
click at [493, 376] on div "FACTURA TAMEX 3314590" at bounding box center [515, 366] width 94 height 30
click at [305, 365] on p "Subir POD" at bounding box center [307, 366] width 50 height 12
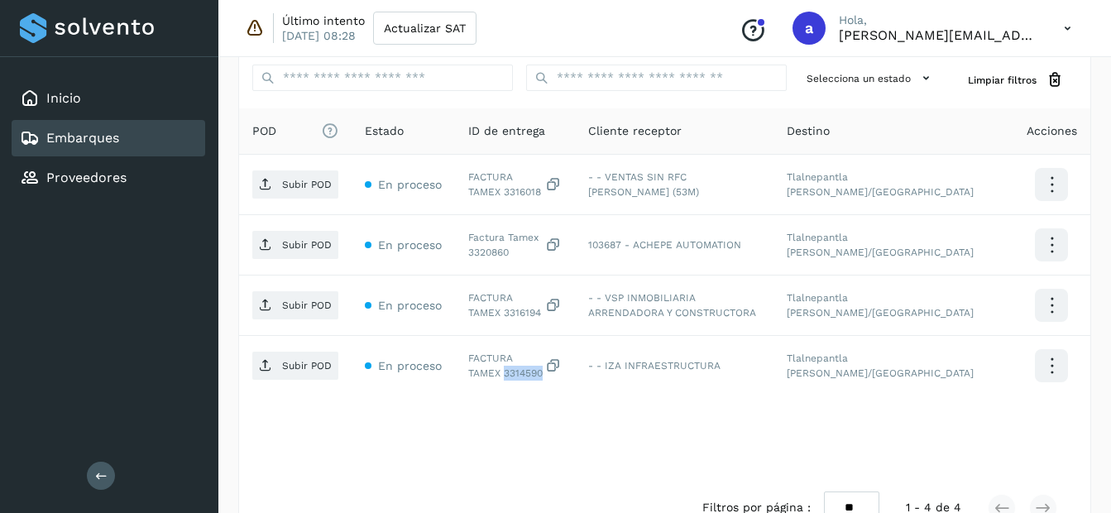
click at [78, 139] on link "Embarques" at bounding box center [82, 138] width 73 height 16
select select "**"
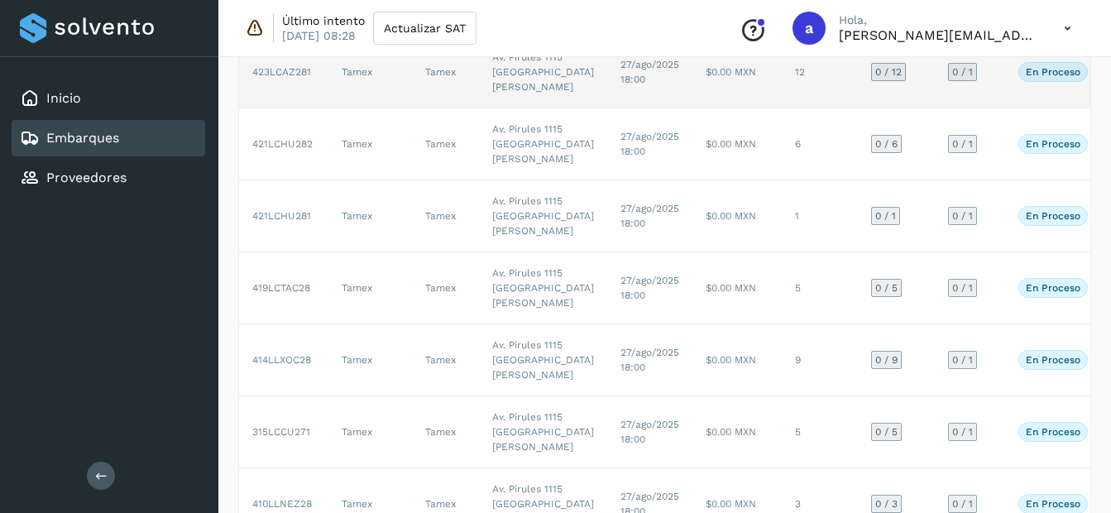
click at [535, 108] on td "Av. Pirules 1115 [GEOGRAPHIC_DATA][PERSON_NAME]" at bounding box center [543, 72] width 128 height 72
select select "**"
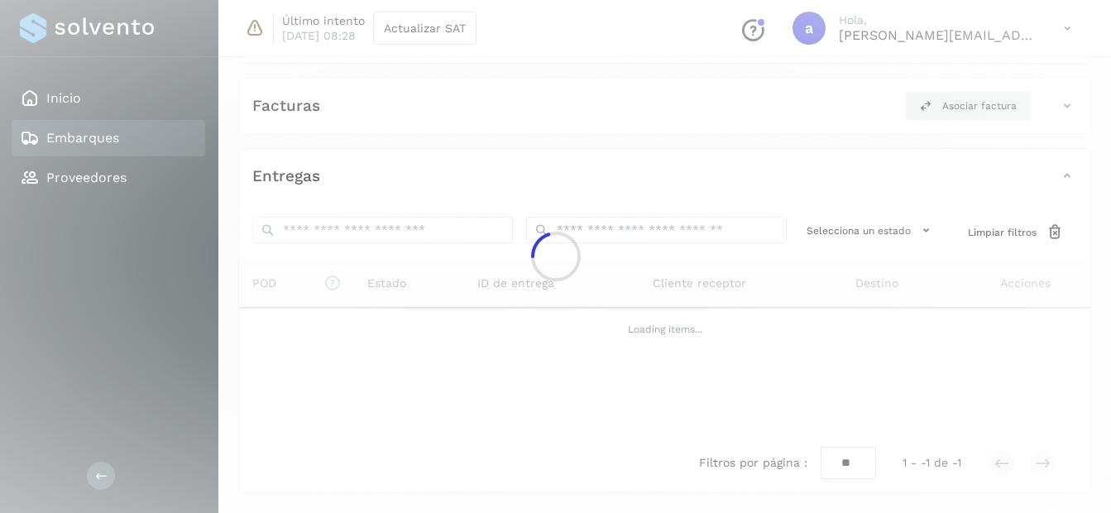
scroll to position [331, 0]
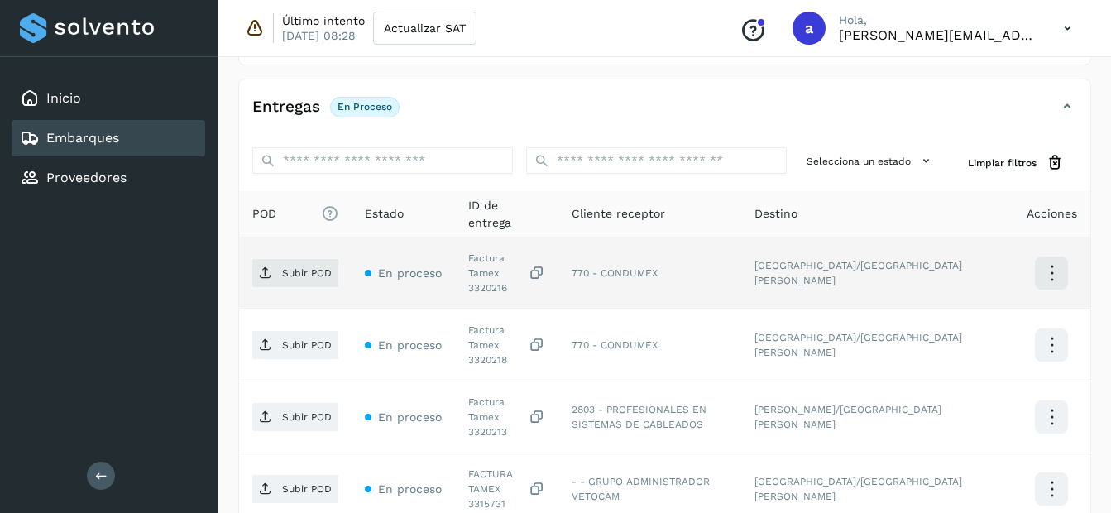
click at [489, 270] on div "Factura Tamex 3320216" at bounding box center [506, 273] width 77 height 45
click at [280, 271] on span "Subir POD" at bounding box center [295, 273] width 86 height 26
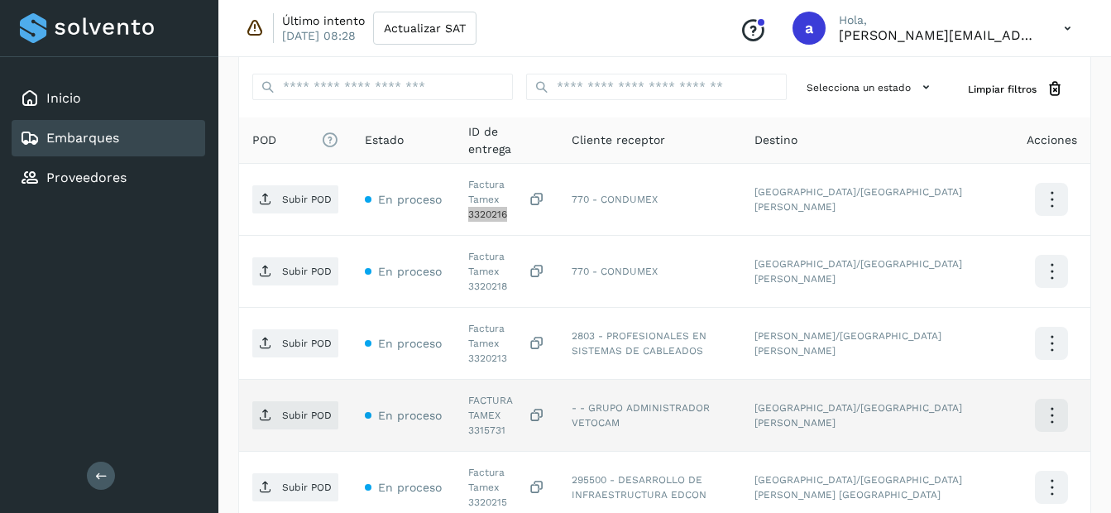
scroll to position [496, 0]
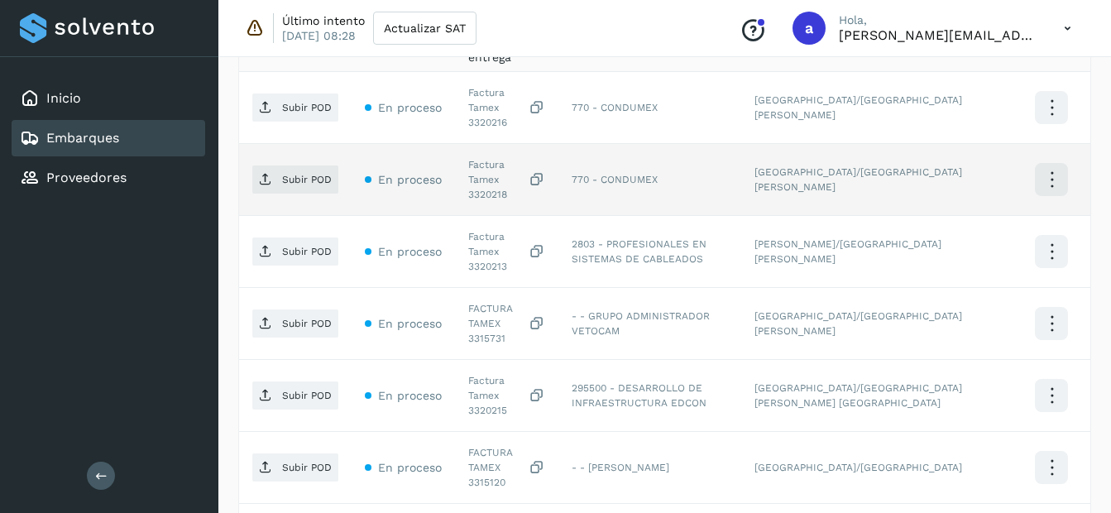
click at [490, 171] on div "Factura Tamex 3320218" at bounding box center [506, 179] width 77 height 45
click at [278, 166] on span "Subir POD" at bounding box center [295, 179] width 86 height 26
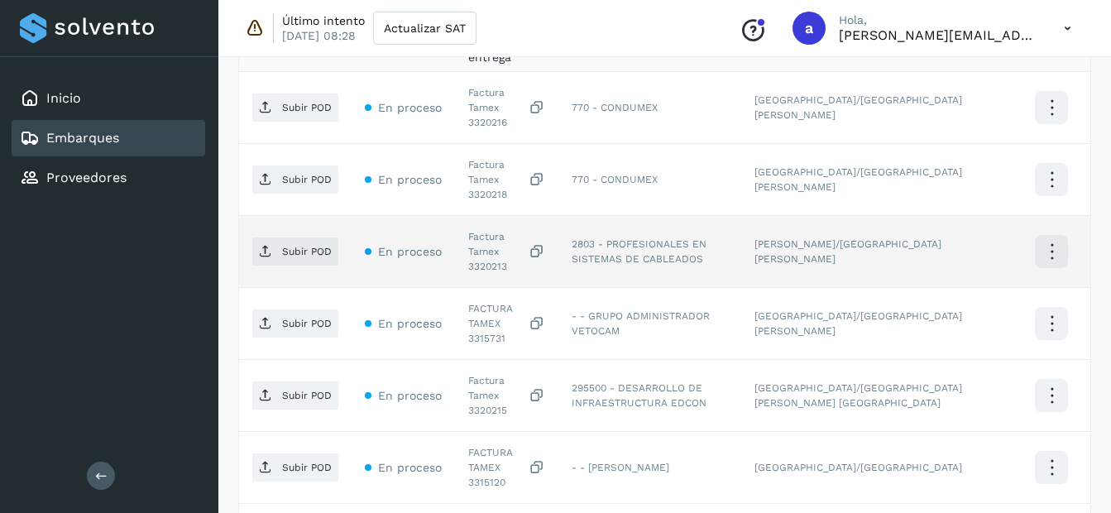
click at [479, 229] on div "Factura Tamex 3320213" at bounding box center [506, 251] width 77 height 45
click at [303, 246] on p "Subir POD" at bounding box center [307, 252] width 50 height 12
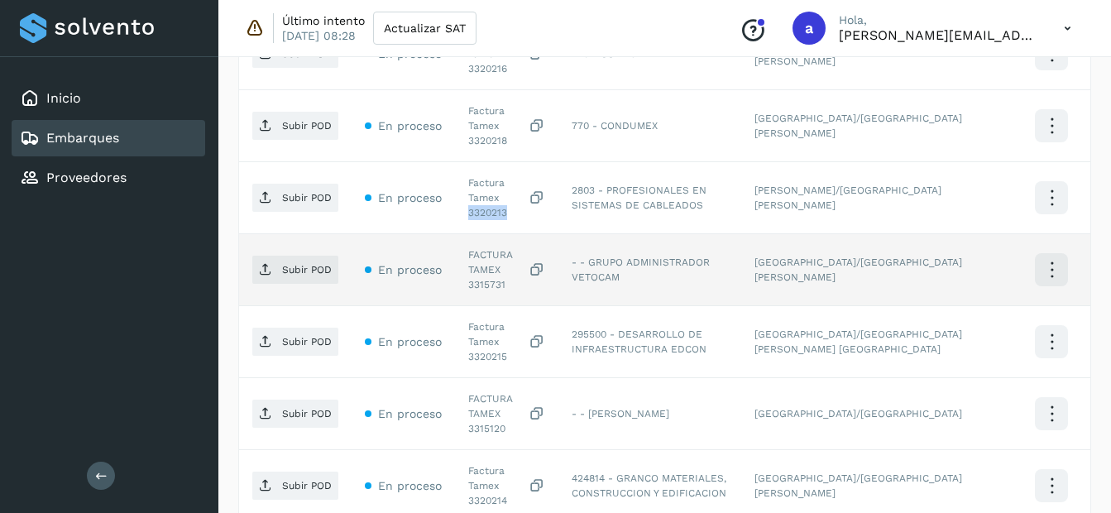
scroll to position [579, 0]
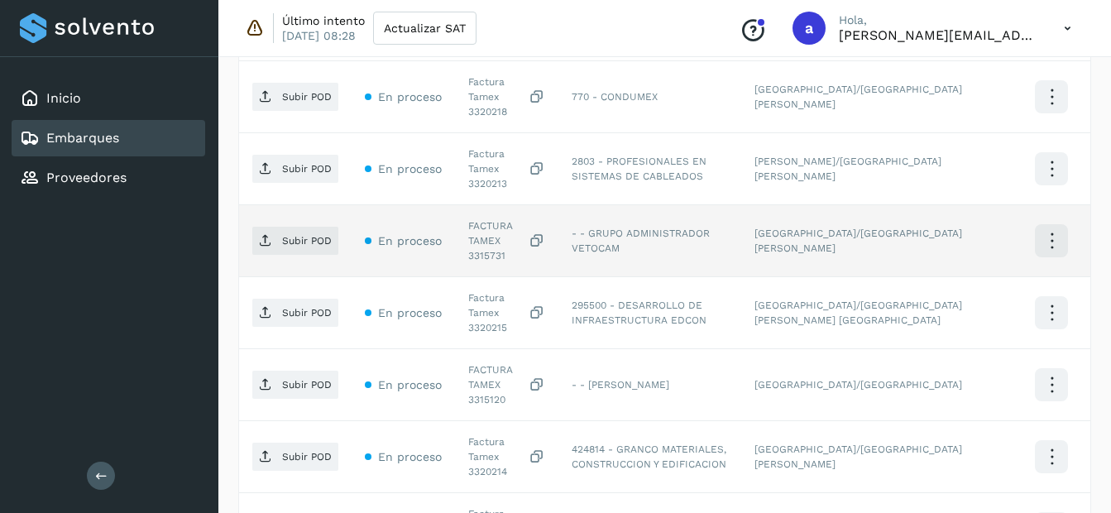
click at [500, 218] on div "FACTURA TAMEX 3315731" at bounding box center [506, 240] width 77 height 45
click at [305, 235] on p "Subir POD" at bounding box center [307, 241] width 50 height 12
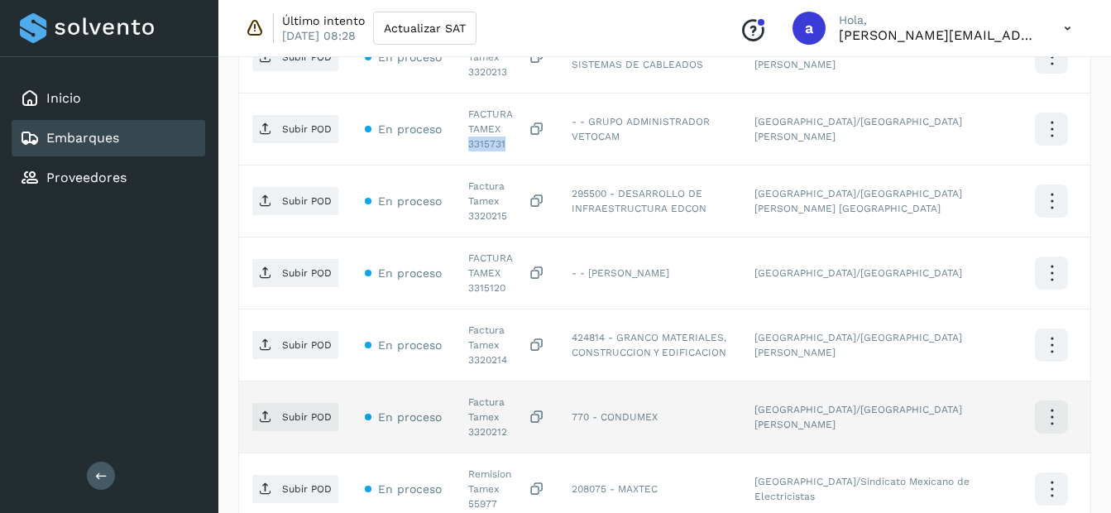
scroll to position [662, 0]
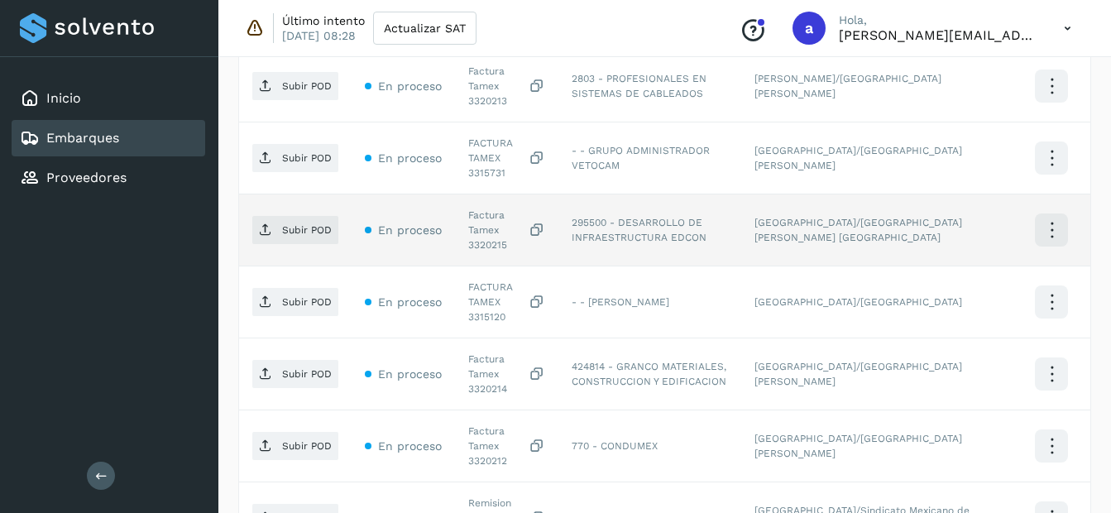
click at [495, 208] on div "Factura Tamex 3320215" at bounding box center [506, 230] width 77 height 45
click at [306, 217] on span "Subir POD" at bounding box center [295, 230] width 86 height 26
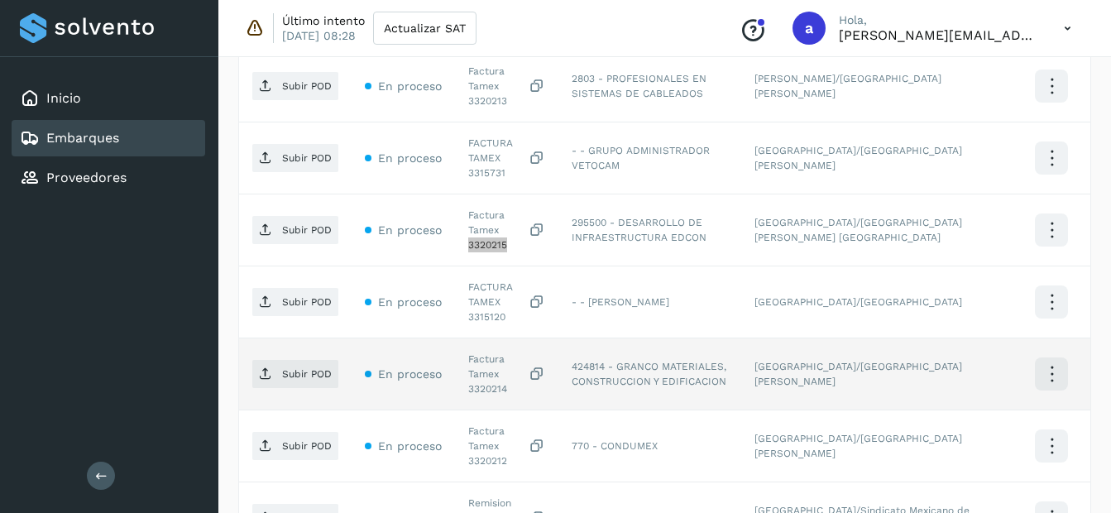
scroll to position [745, 0]
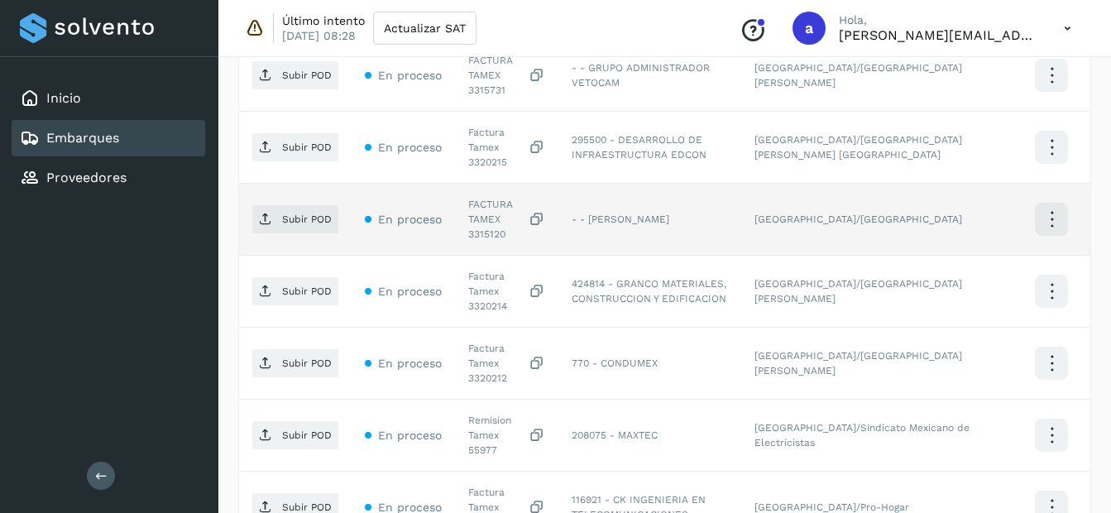
click at [492, 197] on div "FACTURA TAMEX 3315120" at bounding box center [506, 219] width 77 height 45
click at [267, 206] on span "Subir POD" at bounding box center [295, 219] width 86 height 26
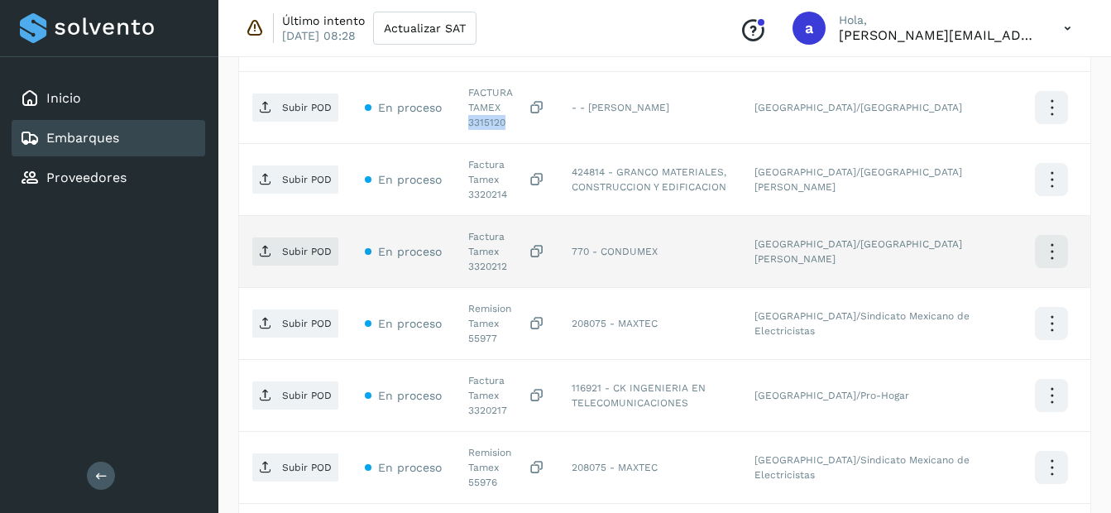
scroll to position [827, 0]
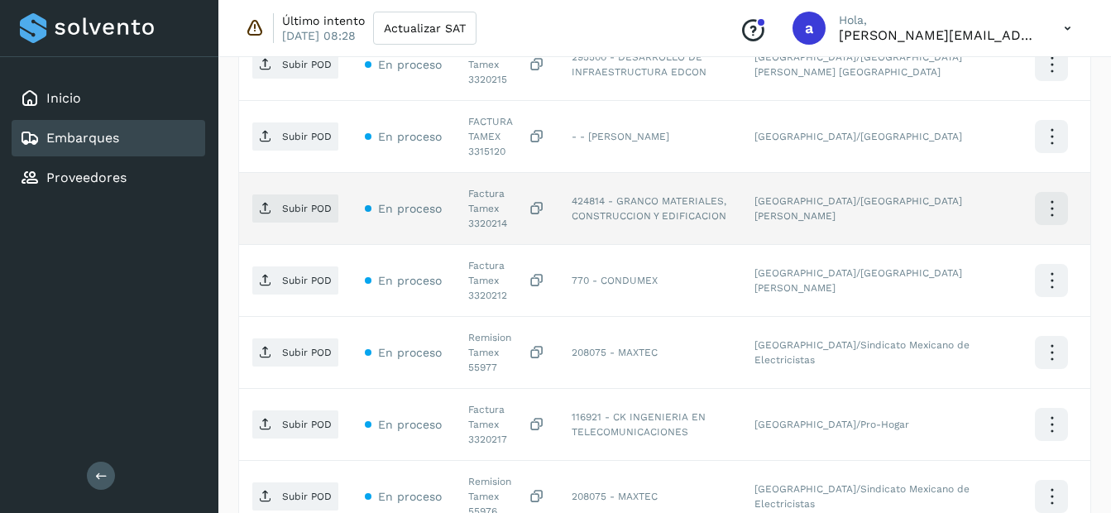
click at [491, 186] on div "Factura Tamex 3320214" at bounding box center [506, 208] width 77 height 45
click at [299, 203] on p "Subir POD" at bounding box center [307, 209] width 50 height 12
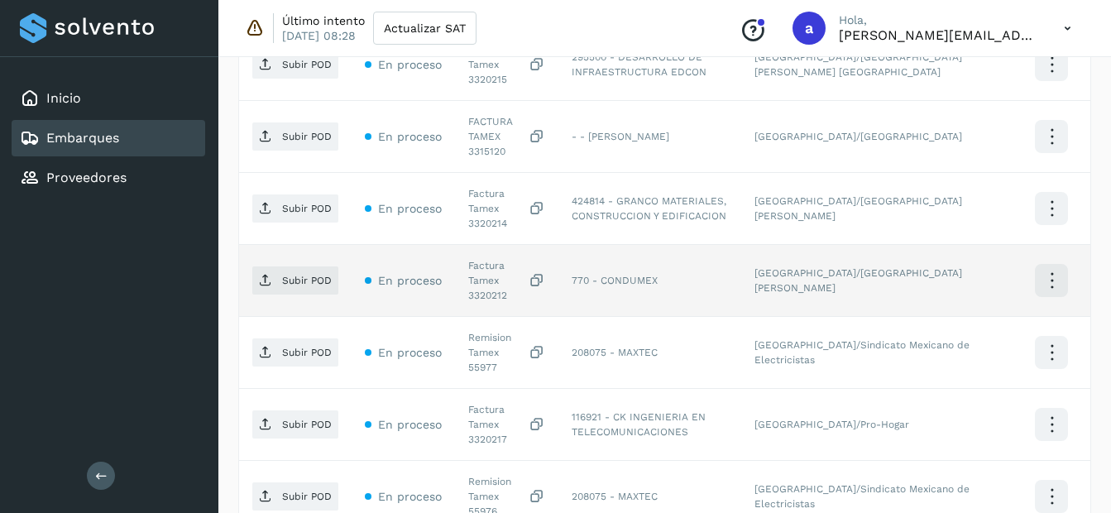
click at [482, 258] on div "Factura Tamex 3320212" at bounding box center [506, 280] width 77 height 45
click at [273, 267] on span "Subir POD" at bounding box center [295, 280] width 86 height 26
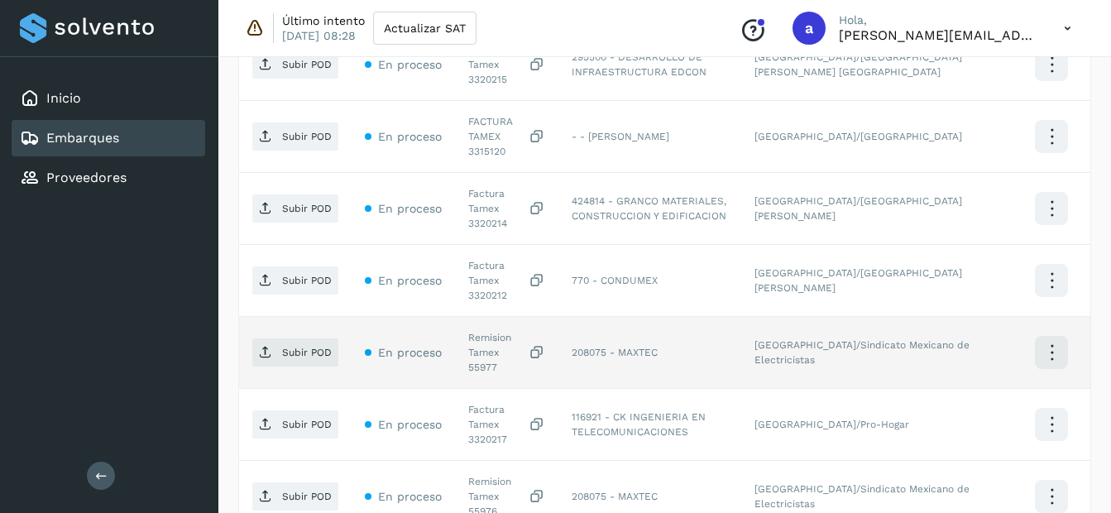
click at [488, 330] on div "Remision Tamex 55977" at bounding box center [506, 352] width 77 height 45
click at [290, 347] on p "Subir POD" at bounding box center [307, 353] width 50 height 12
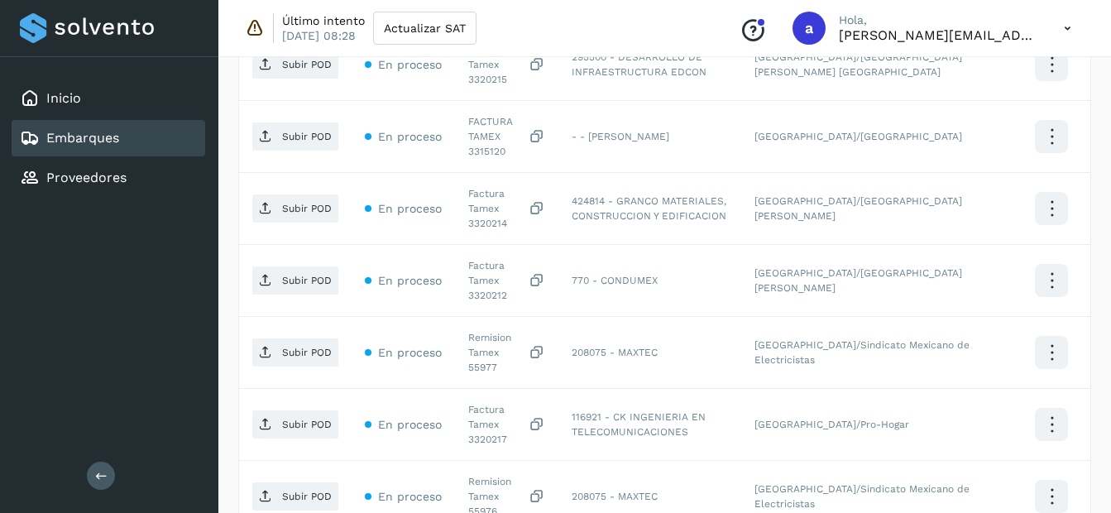
click at [69, 129] on div "Embarques" at bounding box center [69, 138] width 99 height 20
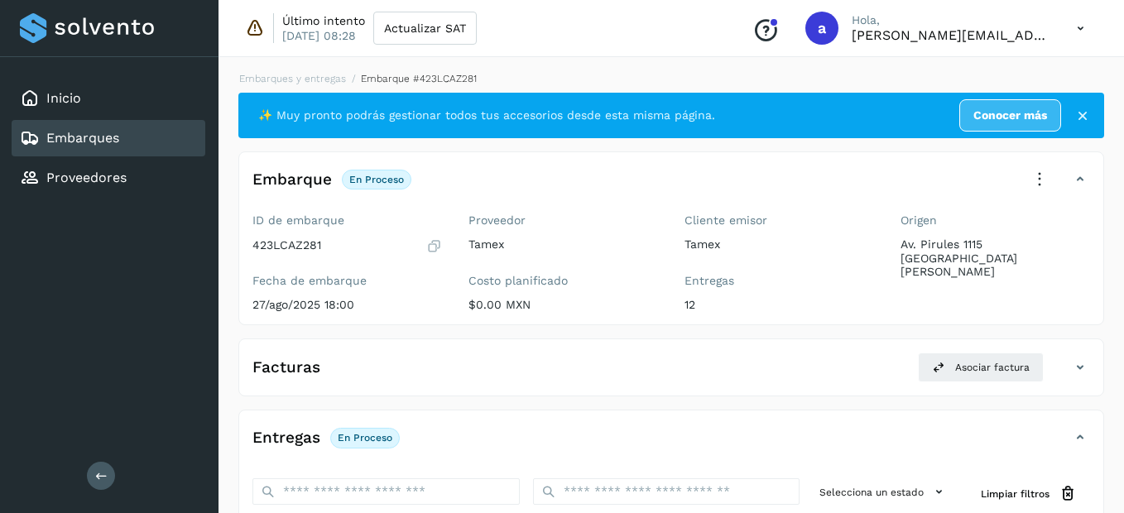
select select "**"
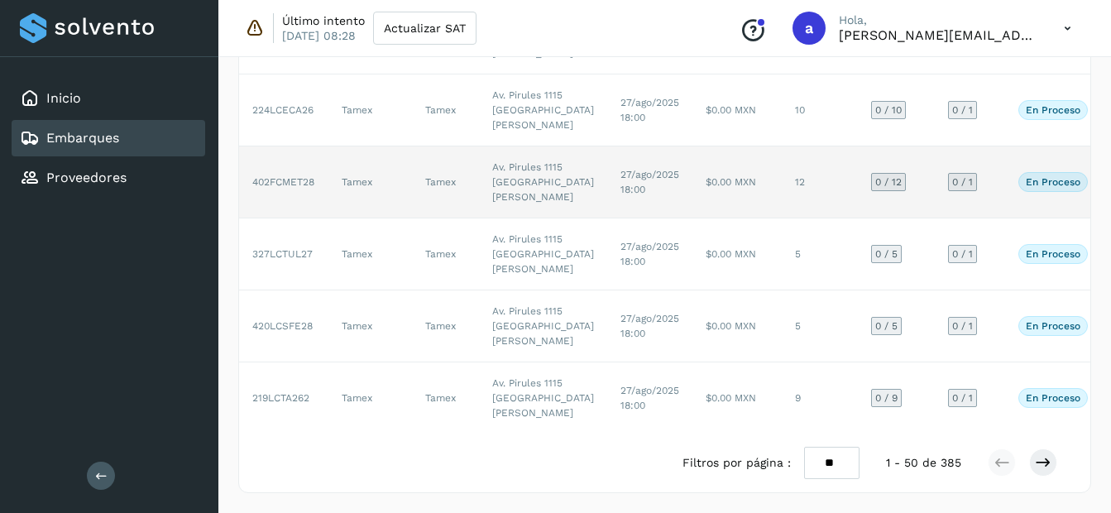
scroll to position [5635, 0]
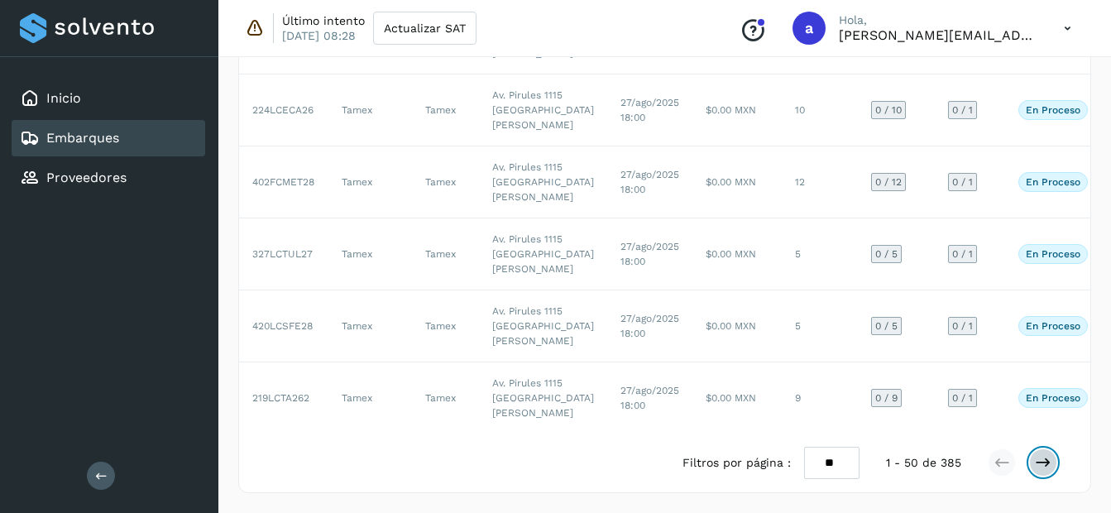
click at [1034, 463] on button at bounding box center [1043, 462] width 28 height 28
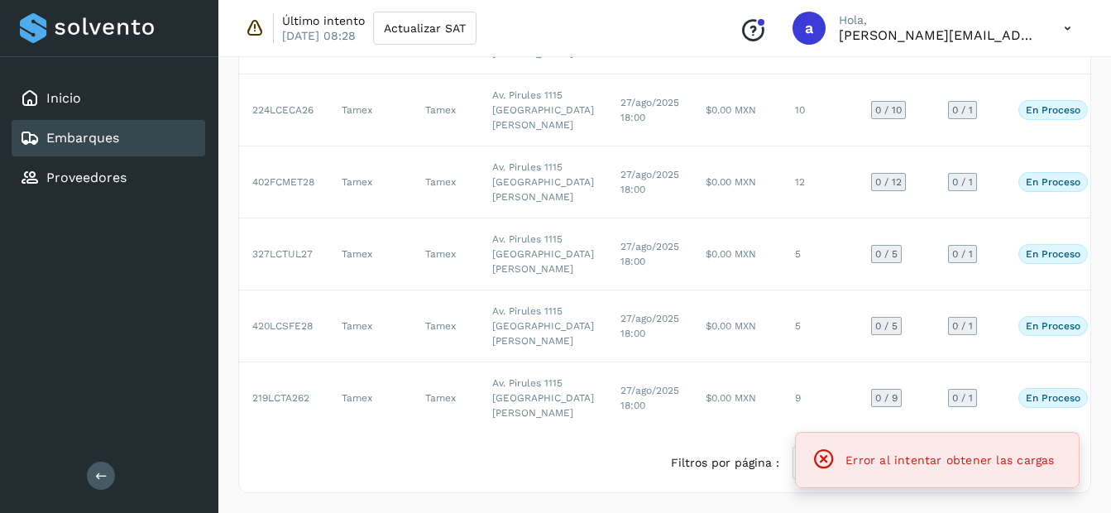
scroll to position [4394, 0]
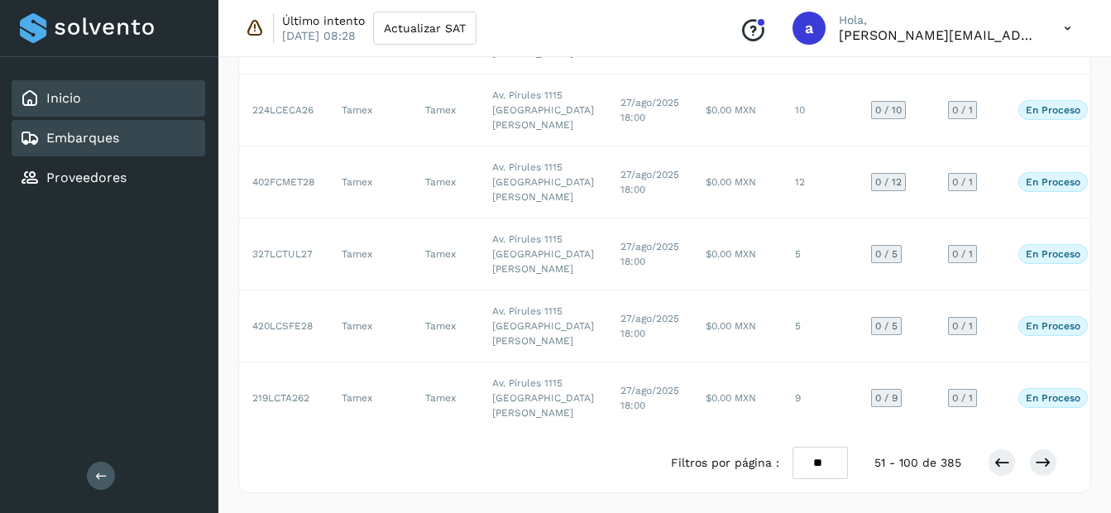
click at [146, 94] on div "Inicio" at bounding box center [109, 98] width 194 height 36
